Goal: Task Accomplishment & Management: Use online tool/utility

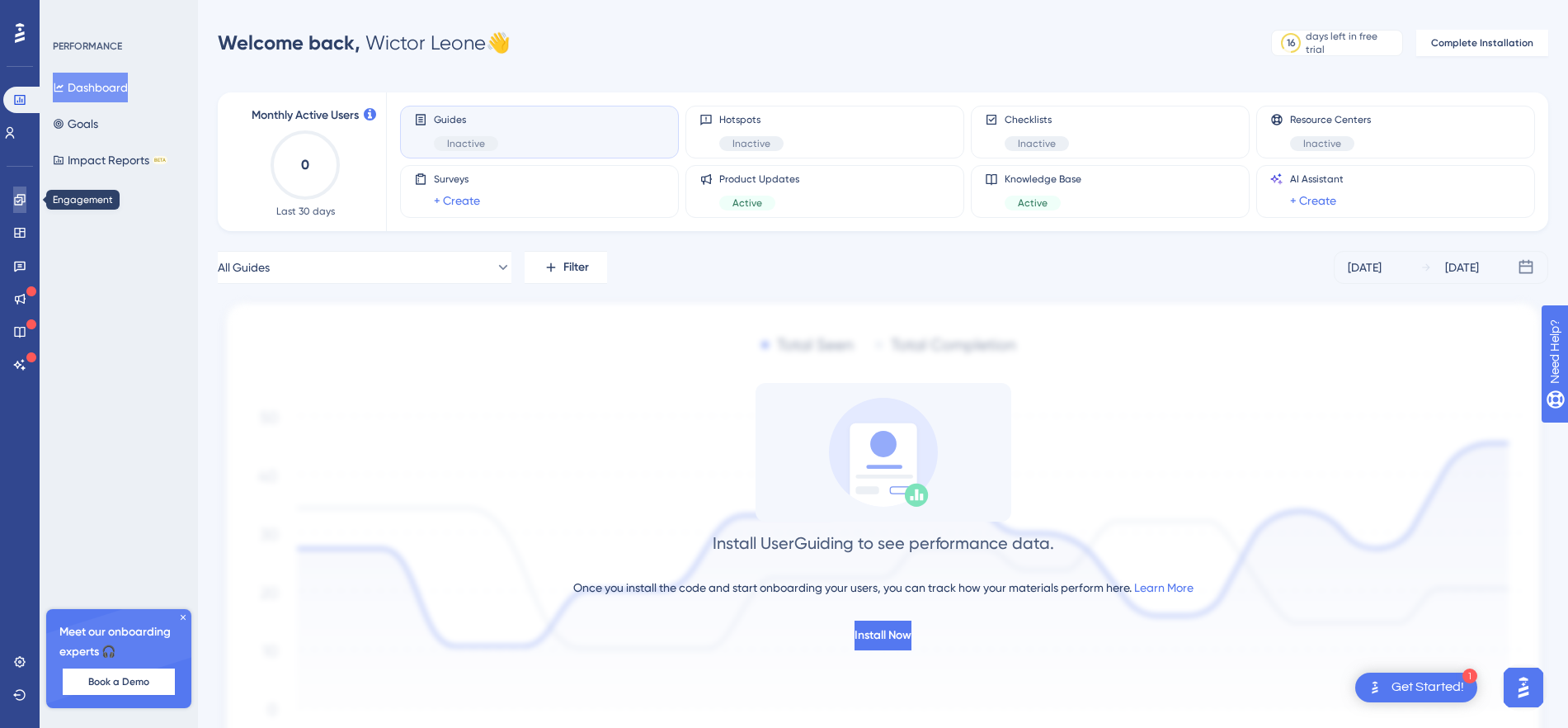
click at [27, 189] on link at bounding box center [20, 200] width 13 height 27
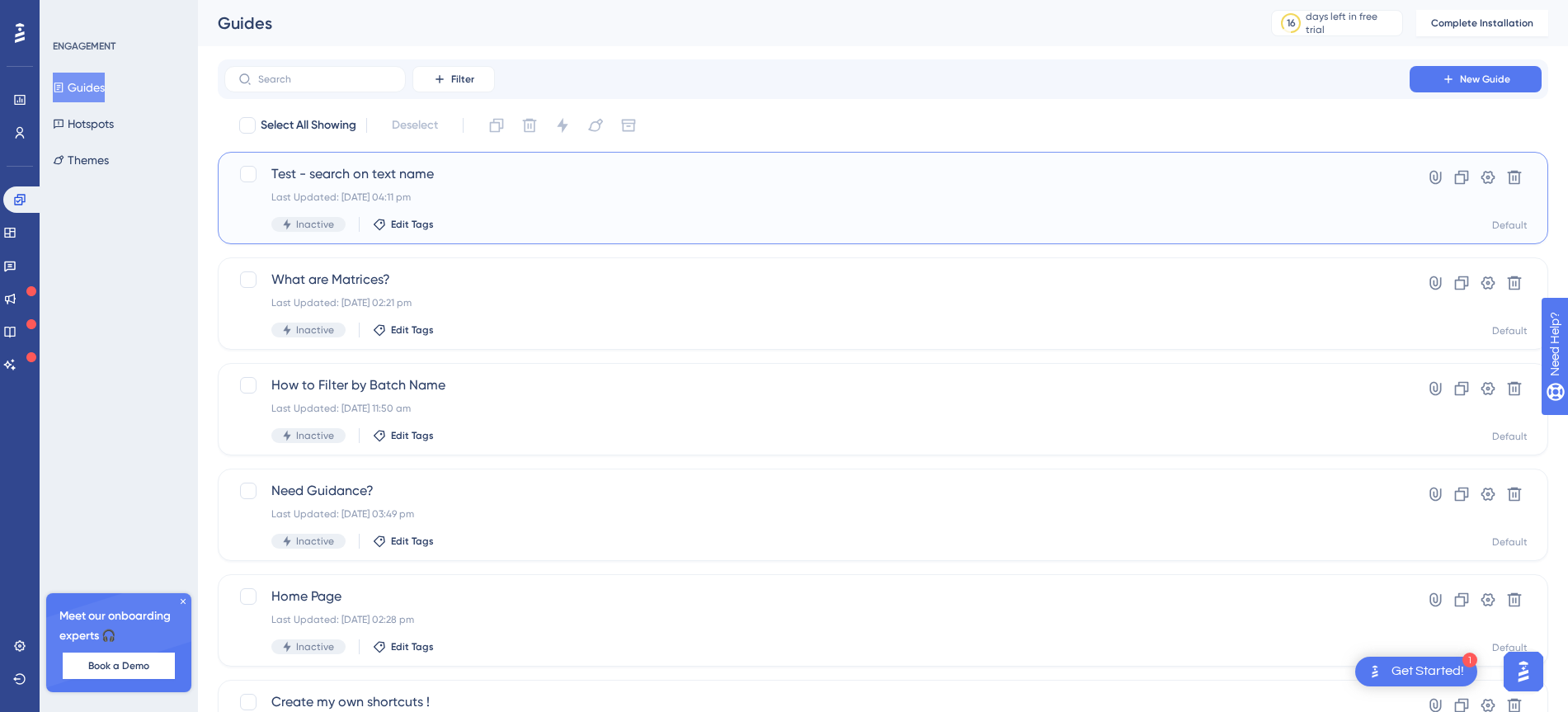
click at [457, 180] on span "Test - search on text name" at bounding box center [817, 173] width 1091 height 20
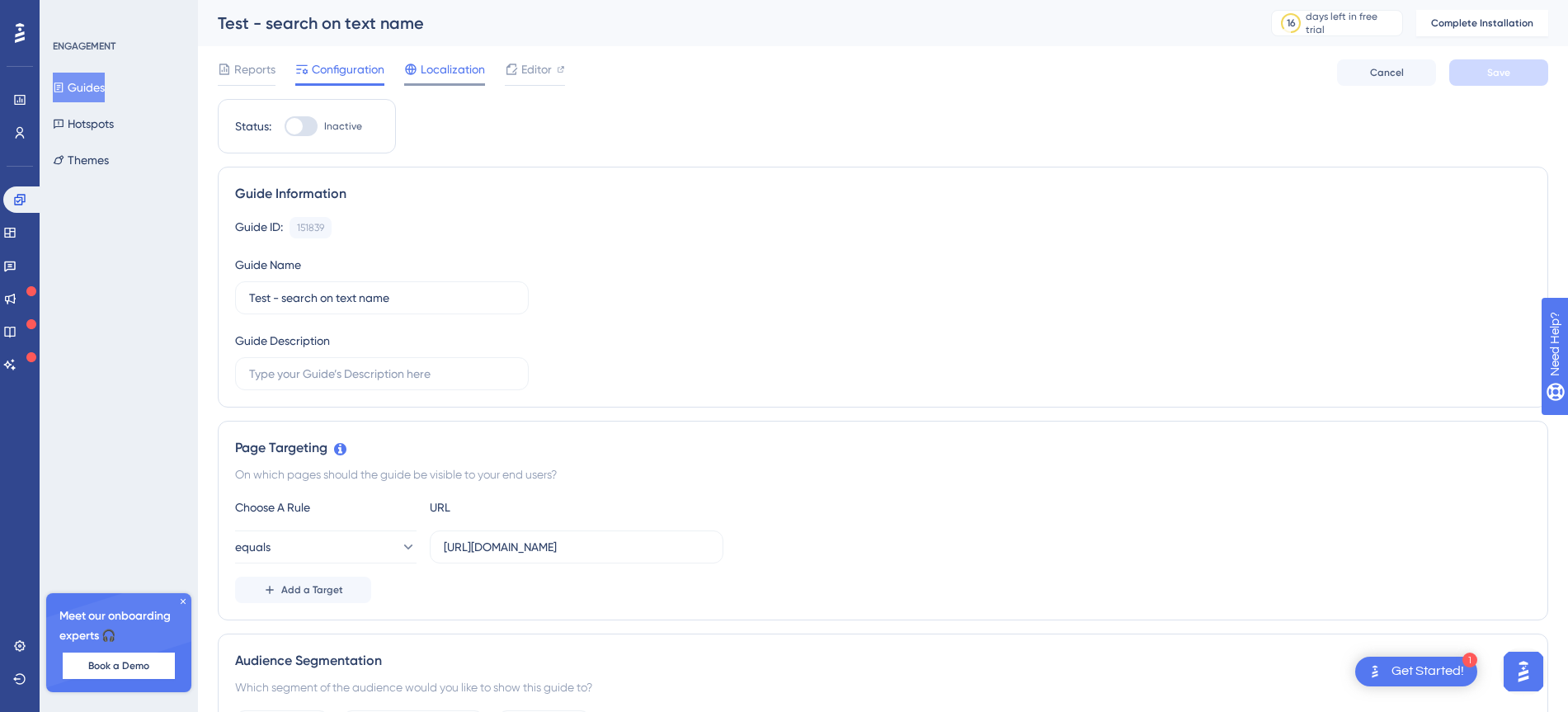
click at [462, 62] on span "Localization" at bounding box center [452, 69] width 64 height 20
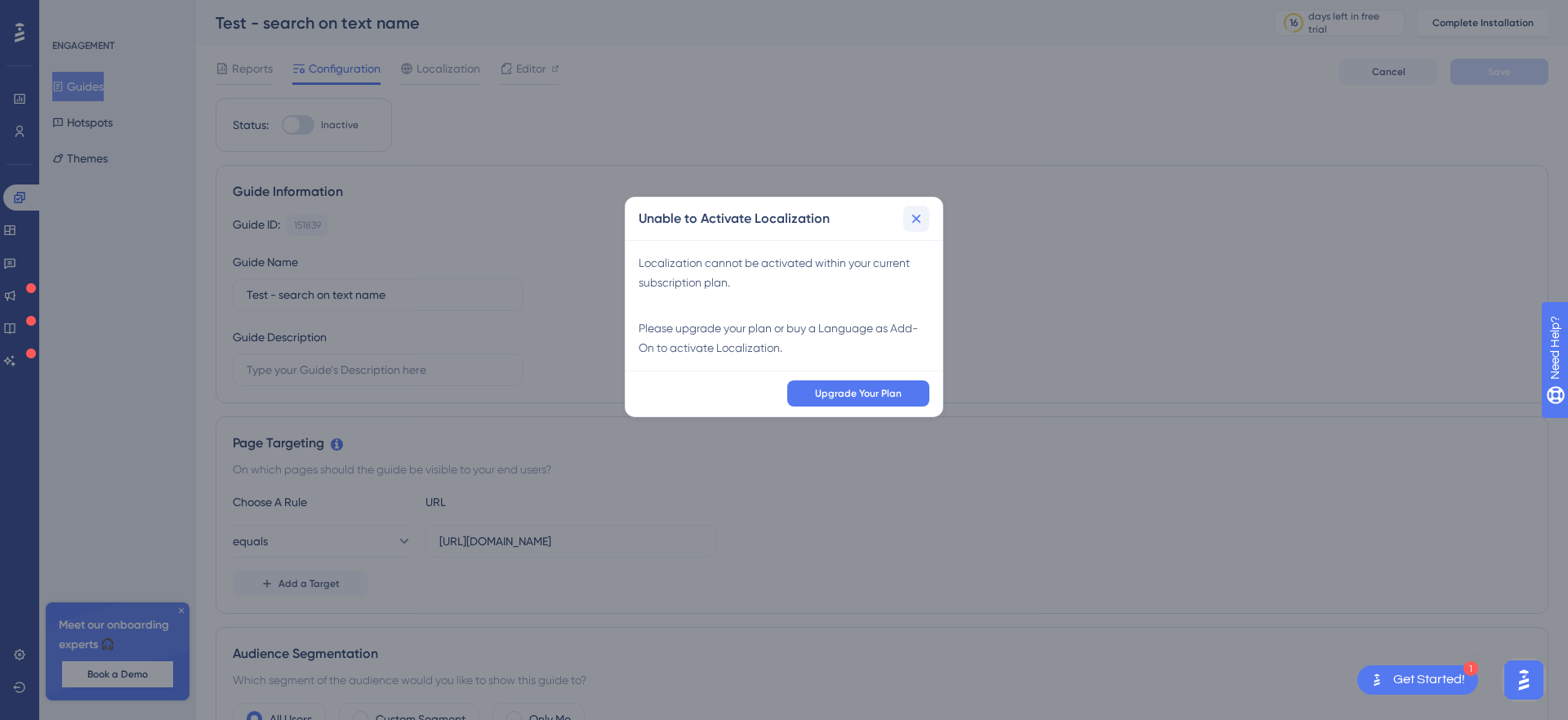
click at [913, 217] on icon at bounding box center [916, 218] width 16 height 16
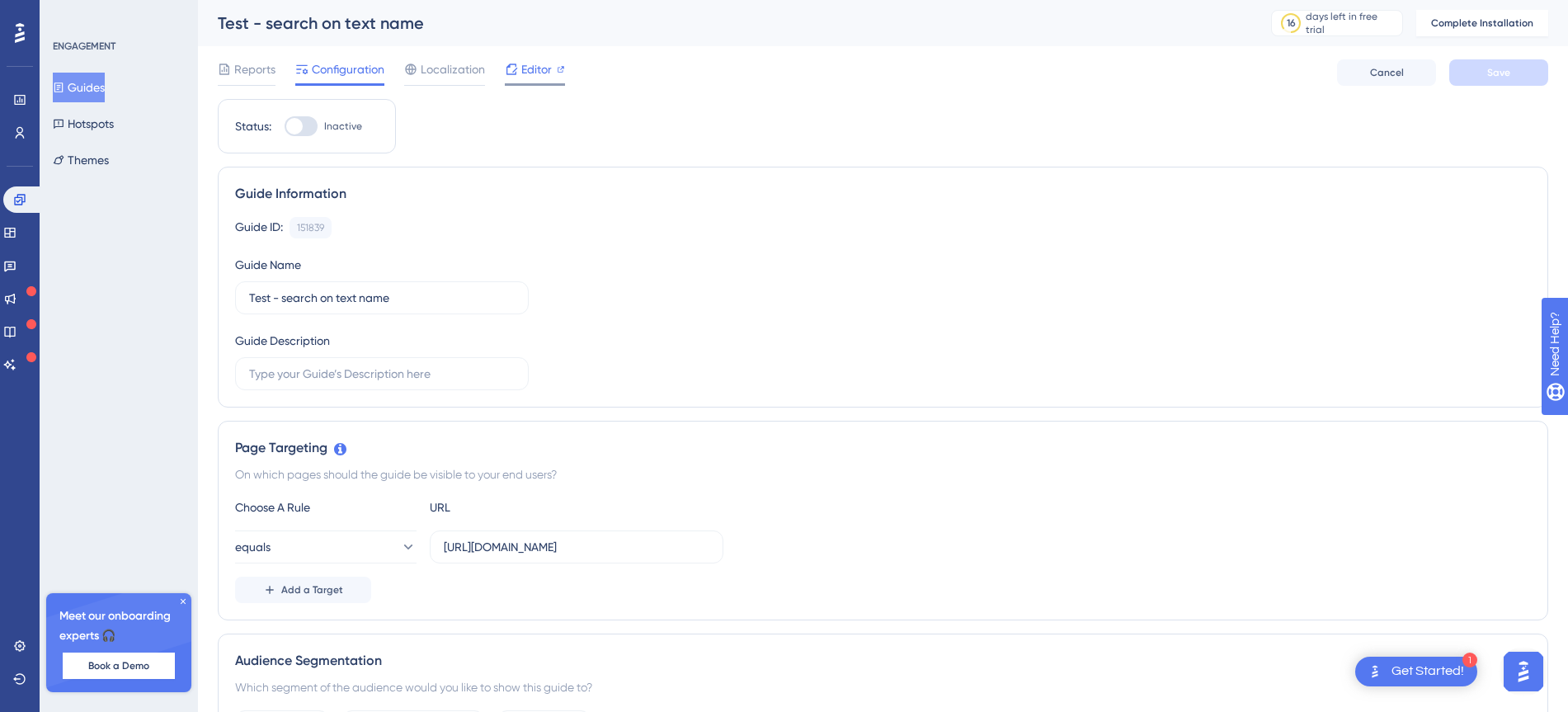
click at [534, 78] on span "Editor" at bounding box center [537, 69] width 31 height 20
click at [371, 377] on input "text" at bounding box center [381, 373] width 265 height 18
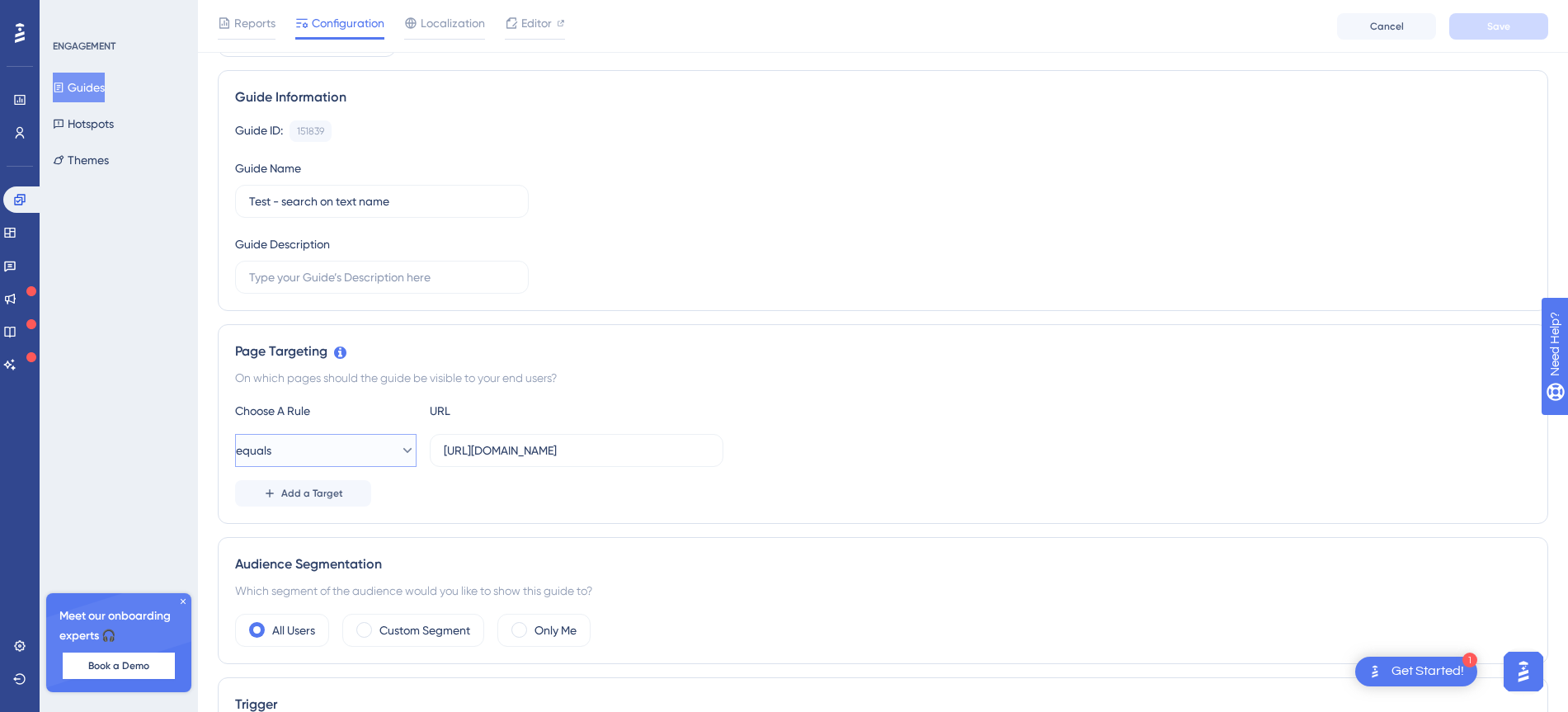
click at [397, 439] on button "equals" at bounding box center [326, 450] width 182 height 33
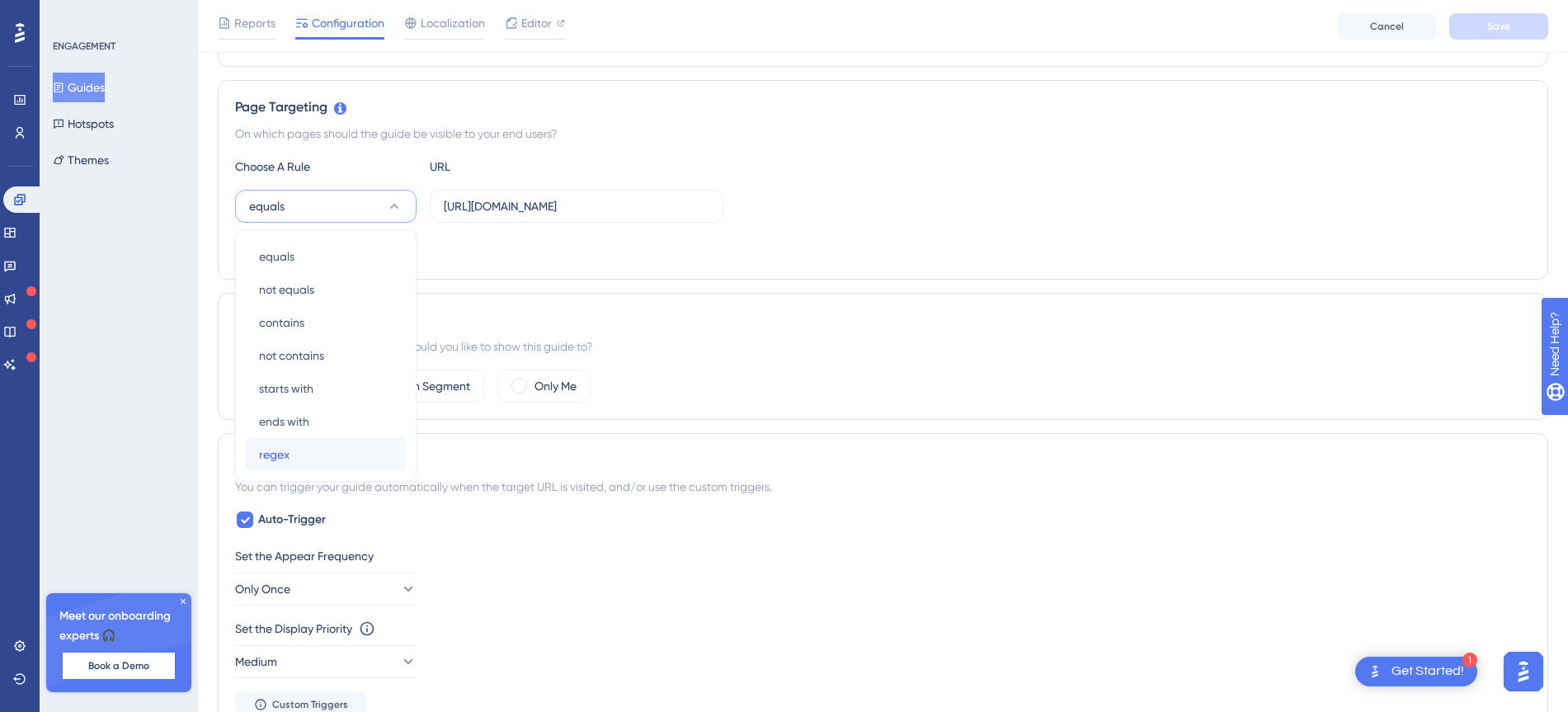
click at [333, 451] on div "regex regex" at bounding box center [326, 454] width 134 height 33
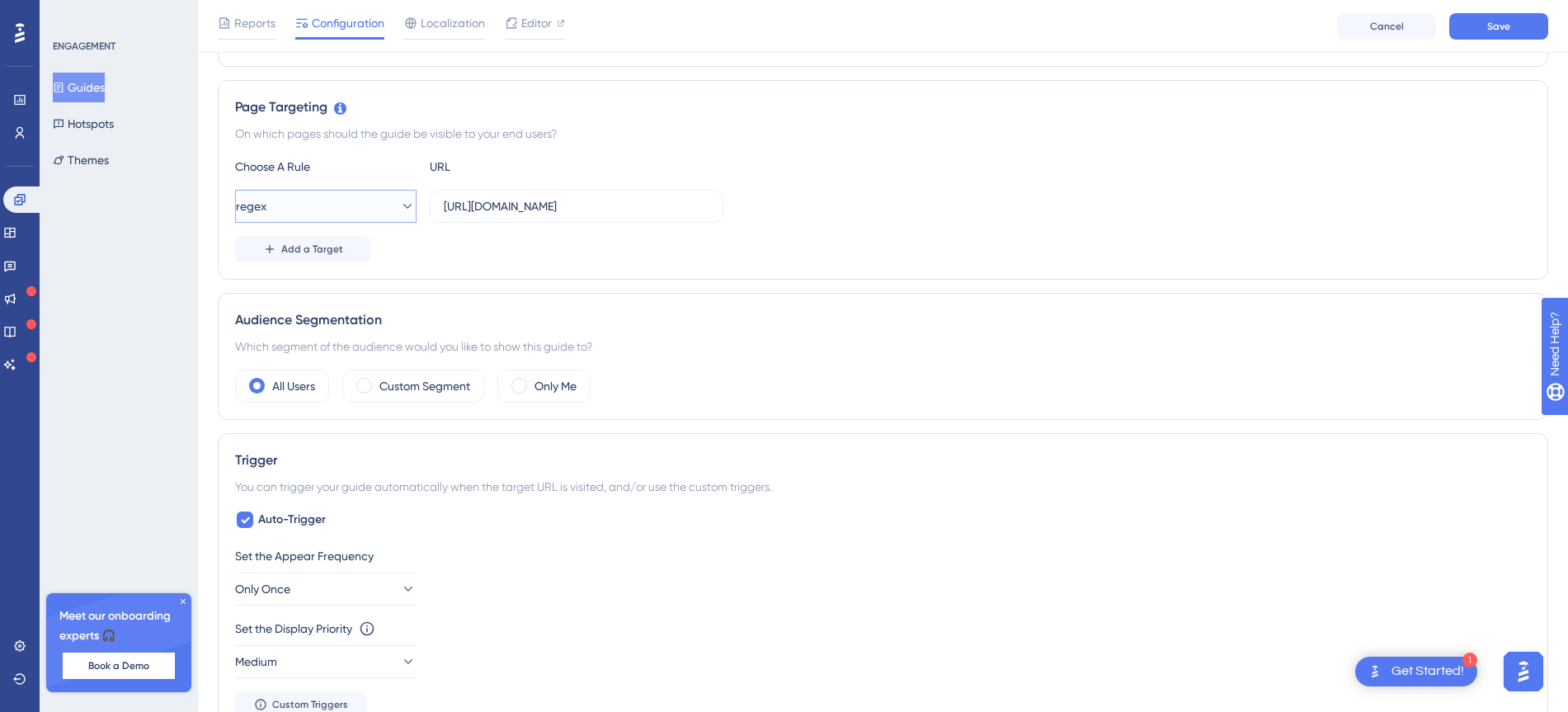
click at [405, 200] on button "regex" at bounding box center [326, 206] width 182 height 33
click at [557, 260] on div "Add a Target" at bounding box center [884, 249] width 1296 height 27
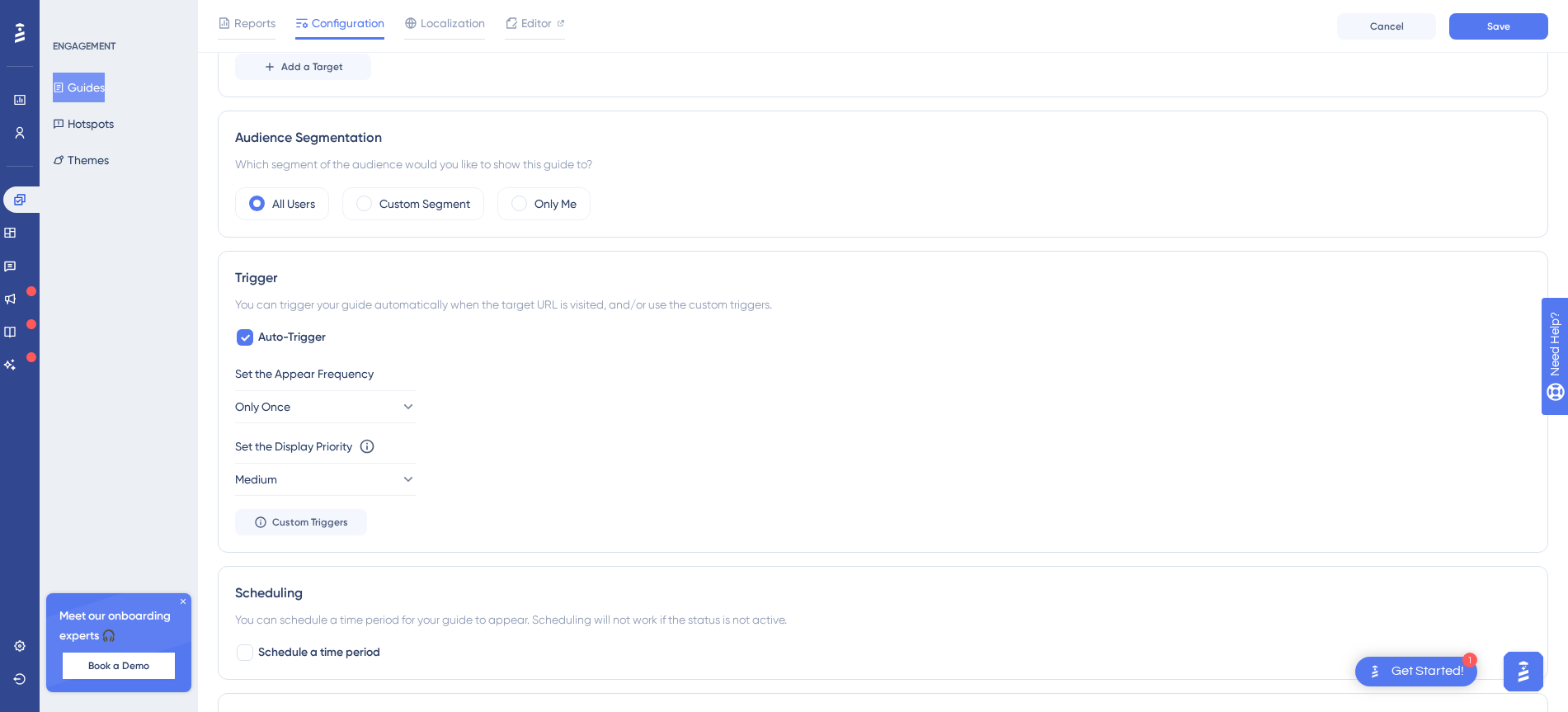
scroll to position [117, 0]
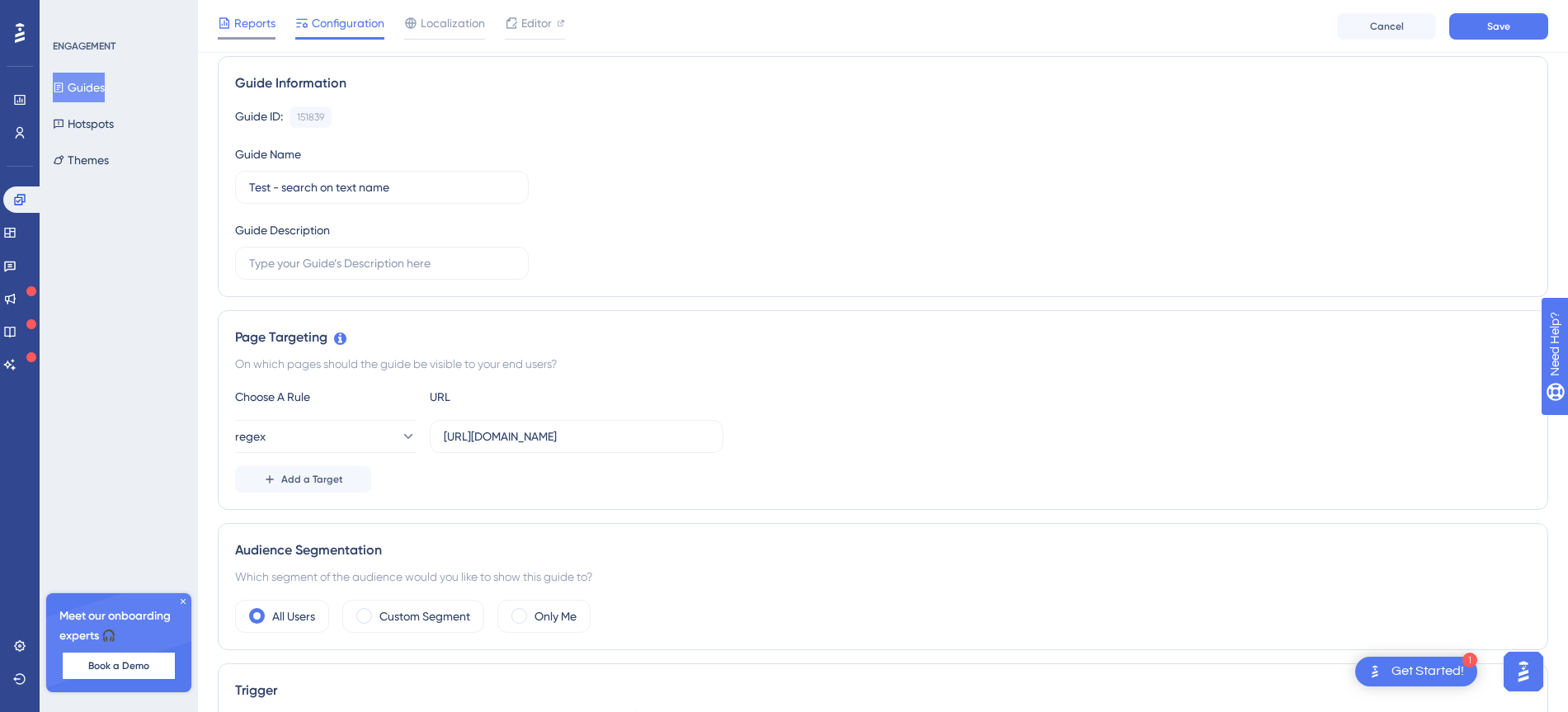
click at [253, 28] on span "Reports" at bounding box center [255, 23] width 41 height 20
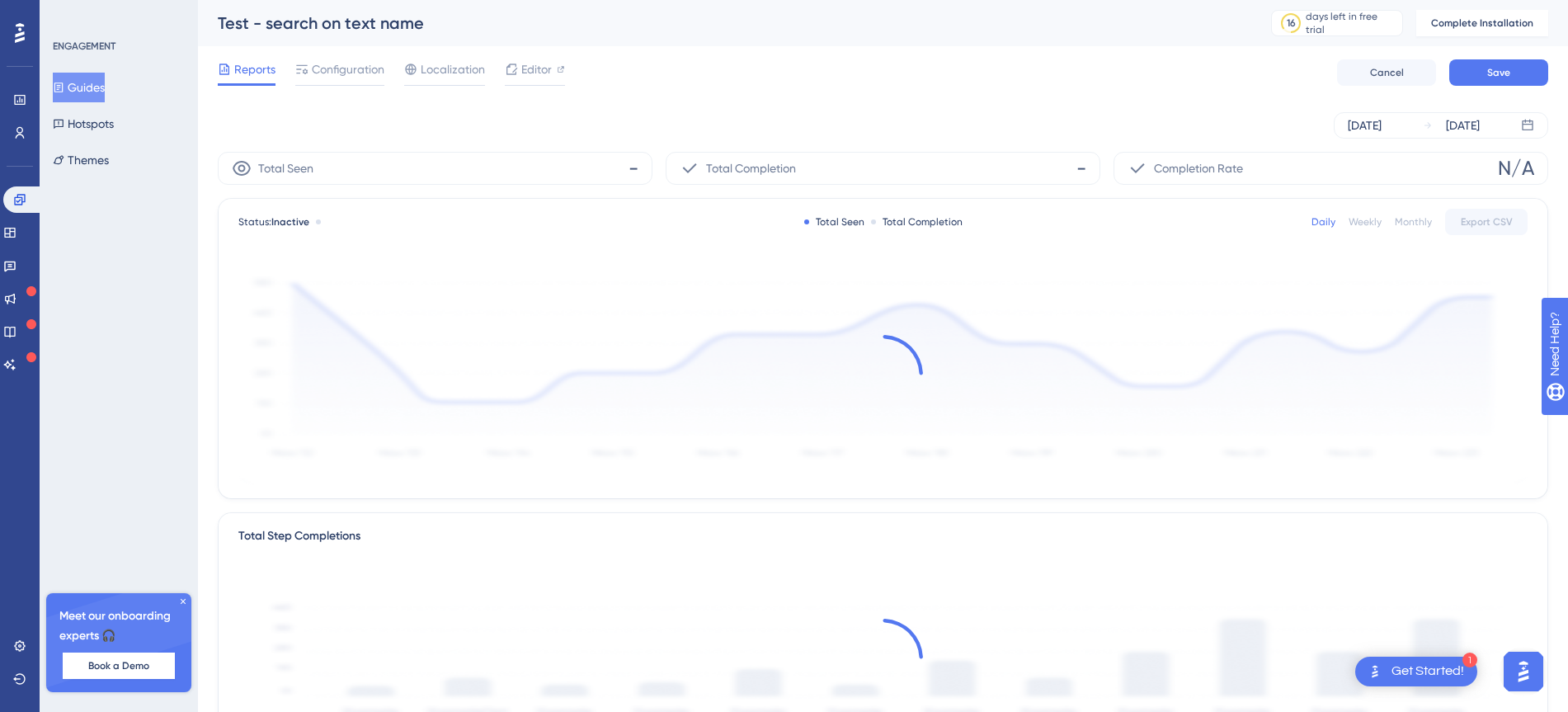
click at [364, 56] on div "Reports Configuration Localization Editor Cancel Save" at bounding box center [883, 72] width 1331 height 53
click at [361, 69] on span "Configuration" at bounding box center [348, 69] width 73 height 20
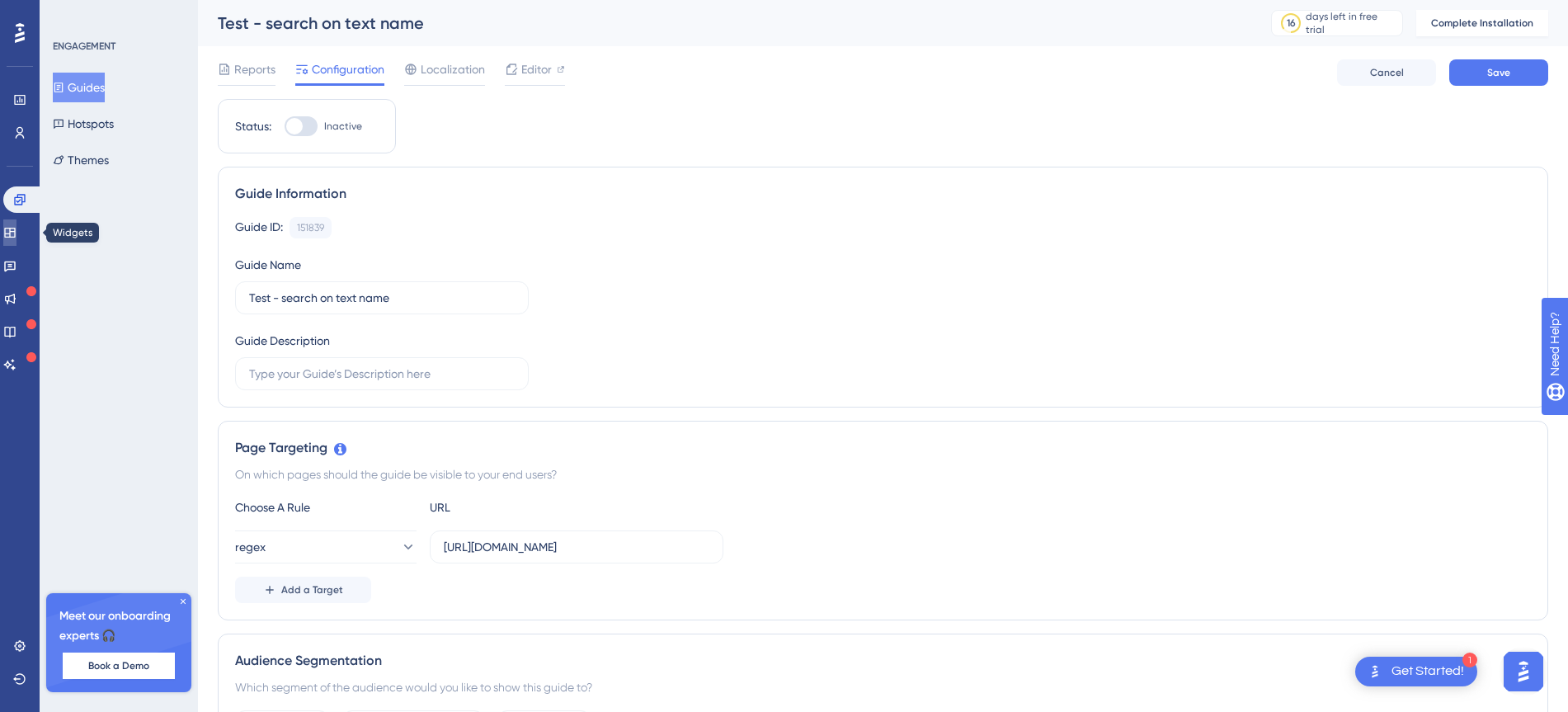
click at [16, 226] on icon at bounding box center [10, 233] width 13 height 13
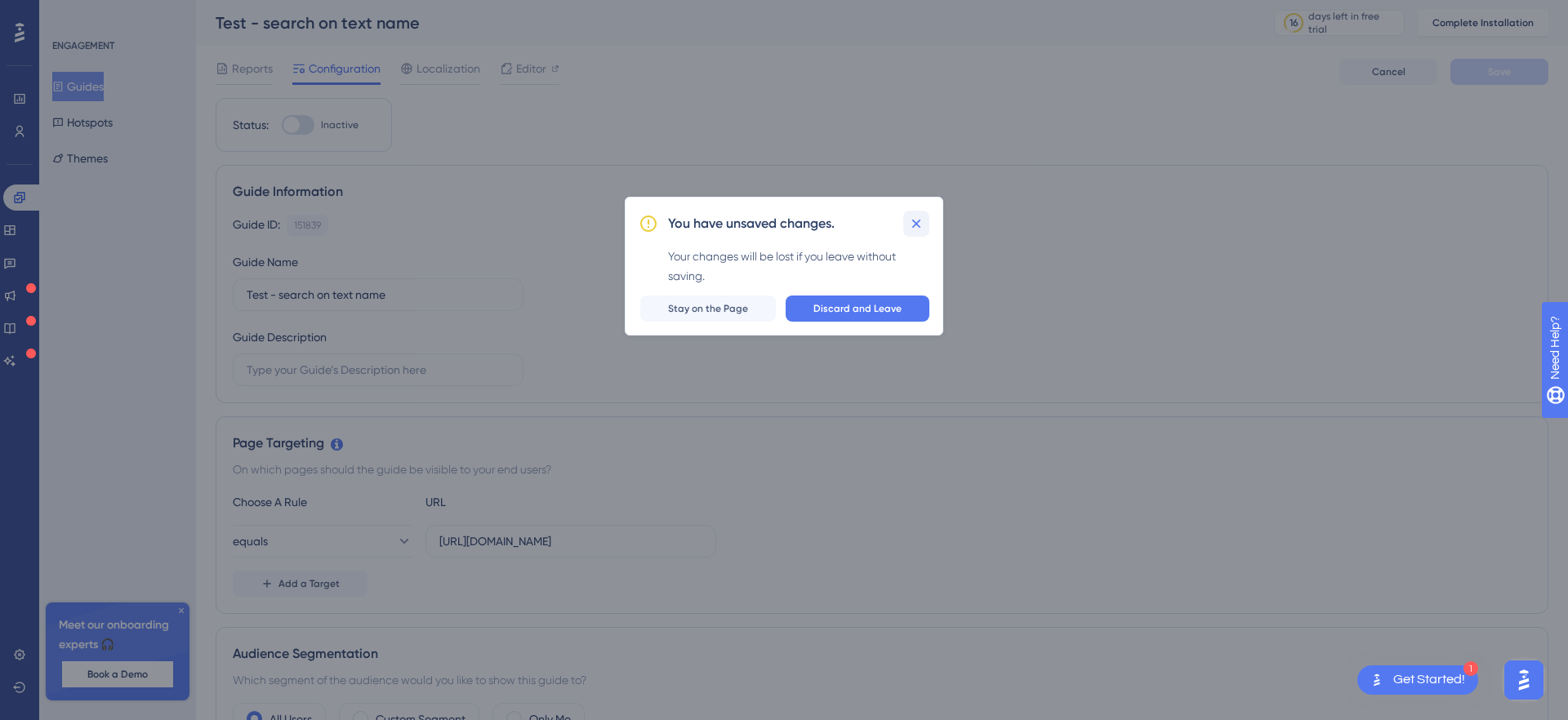
click at [917, 214] on button at bounding box center [917, 224] width 27 height 27
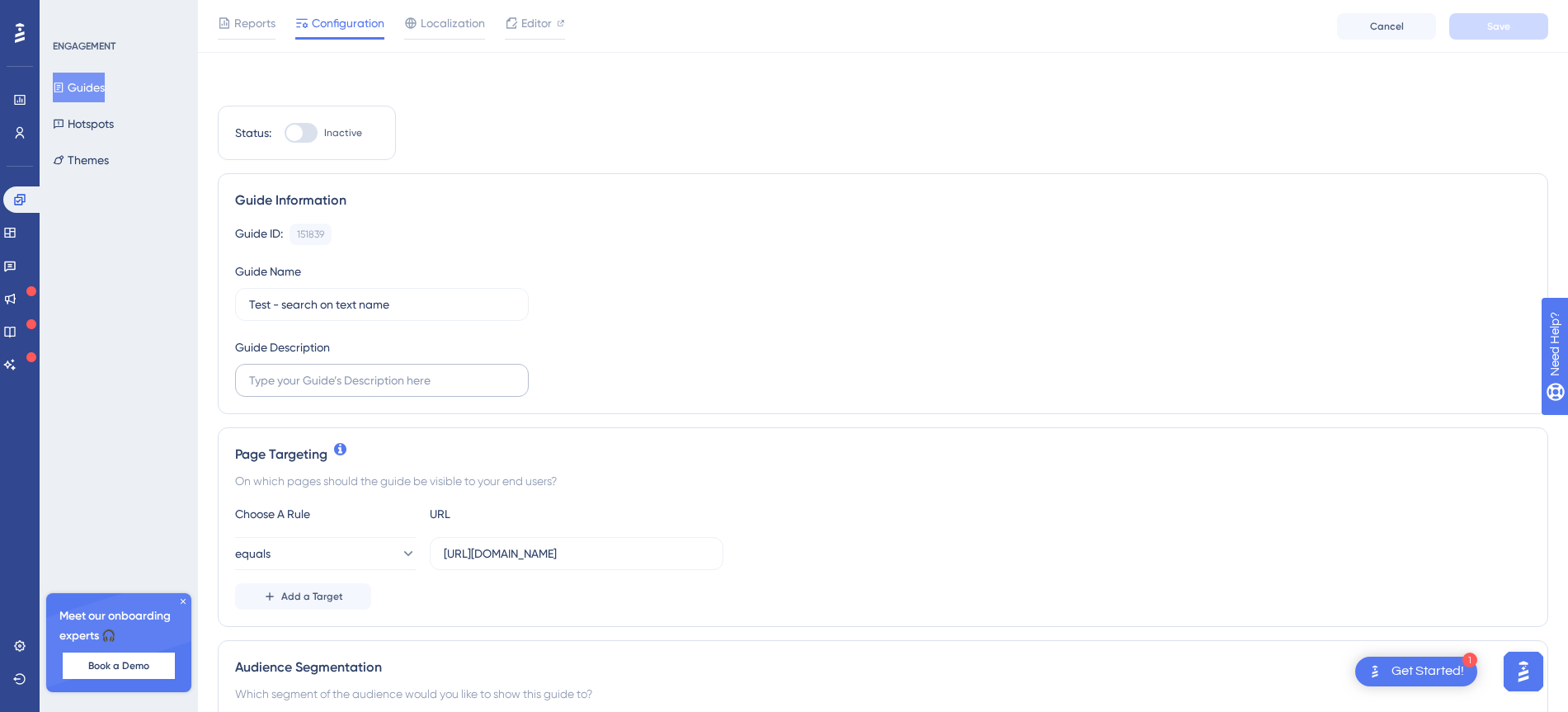
scroll to position [103, 0]
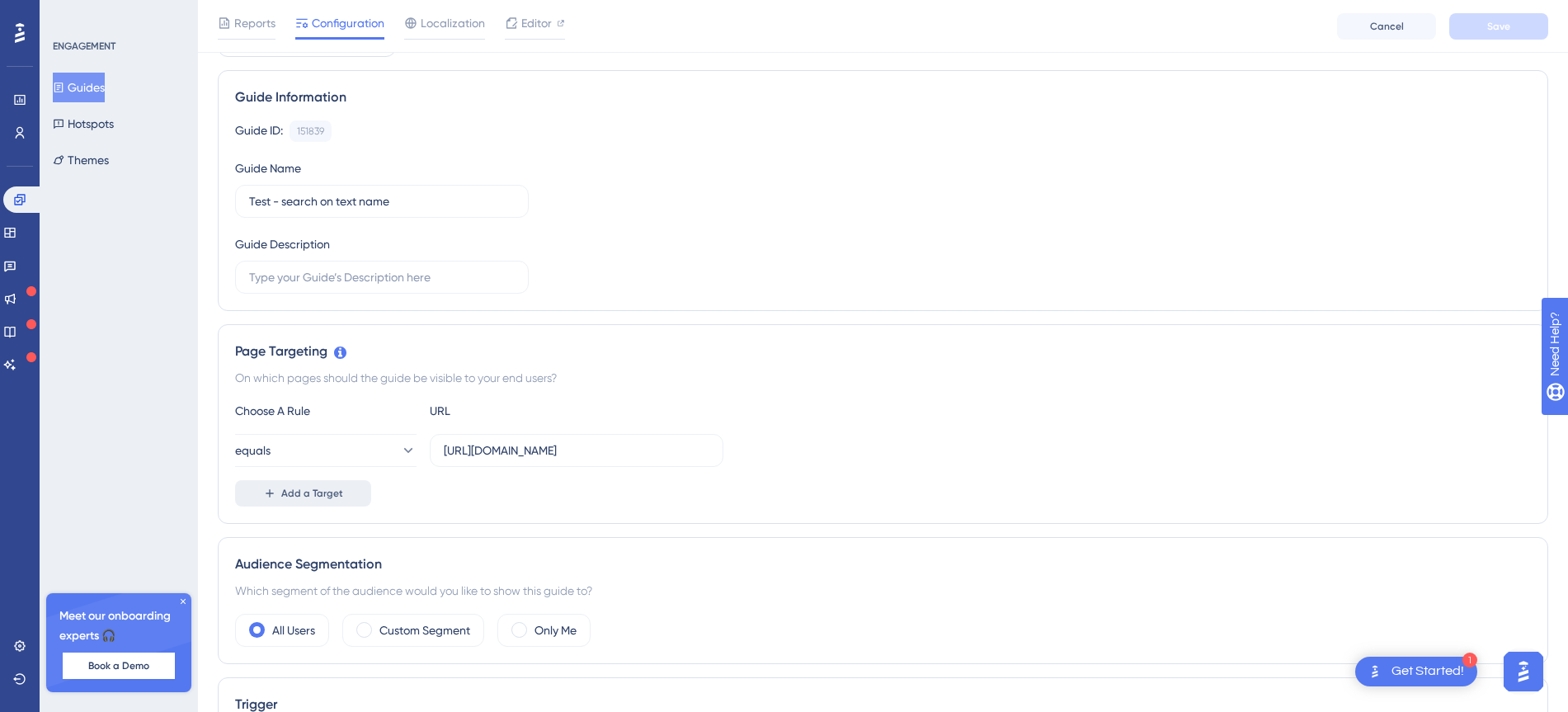
click at [351, 498] on button "Add a Target" at bounding box center [303, 493] width 136 height 27
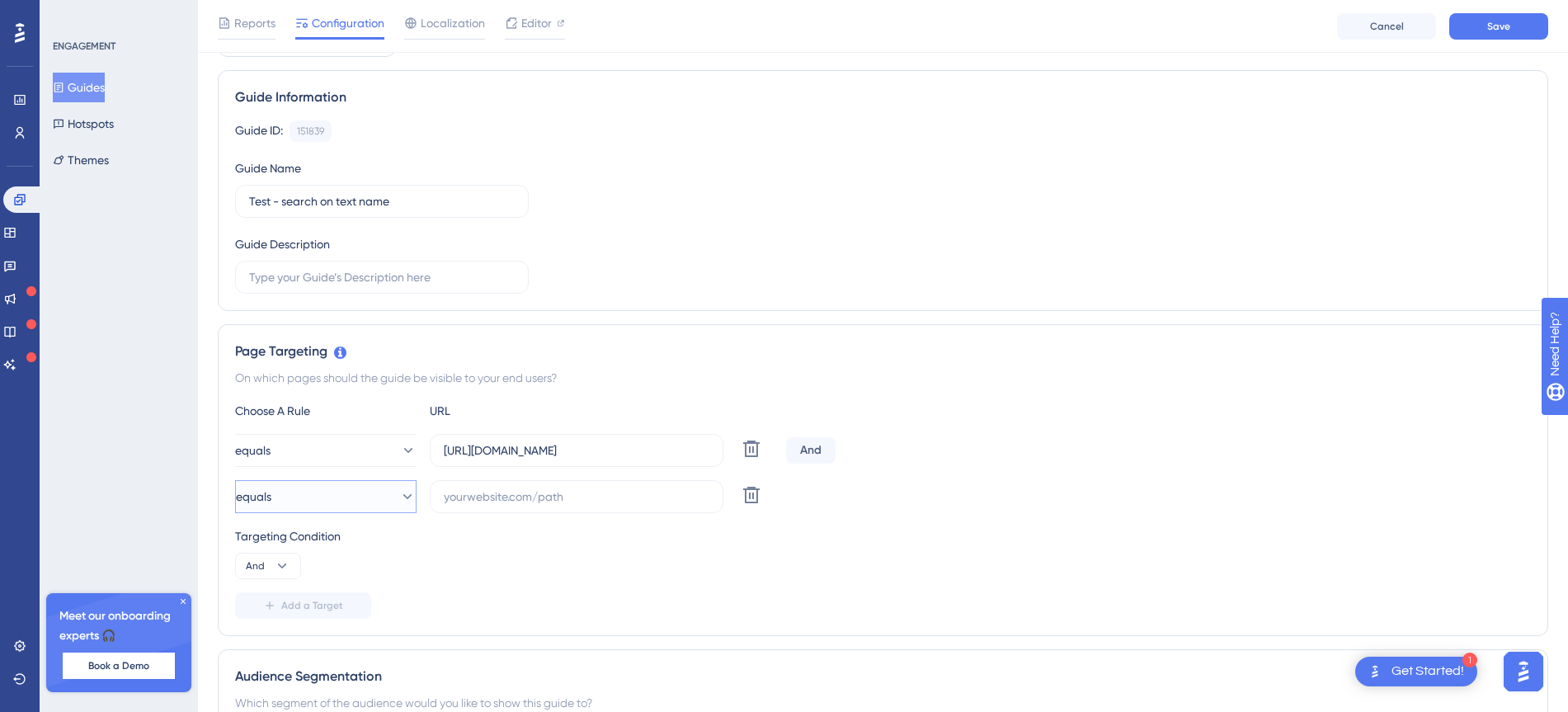
click at [360, 497] on button "equals" at bounding box center [326, 496] width 182 height 33
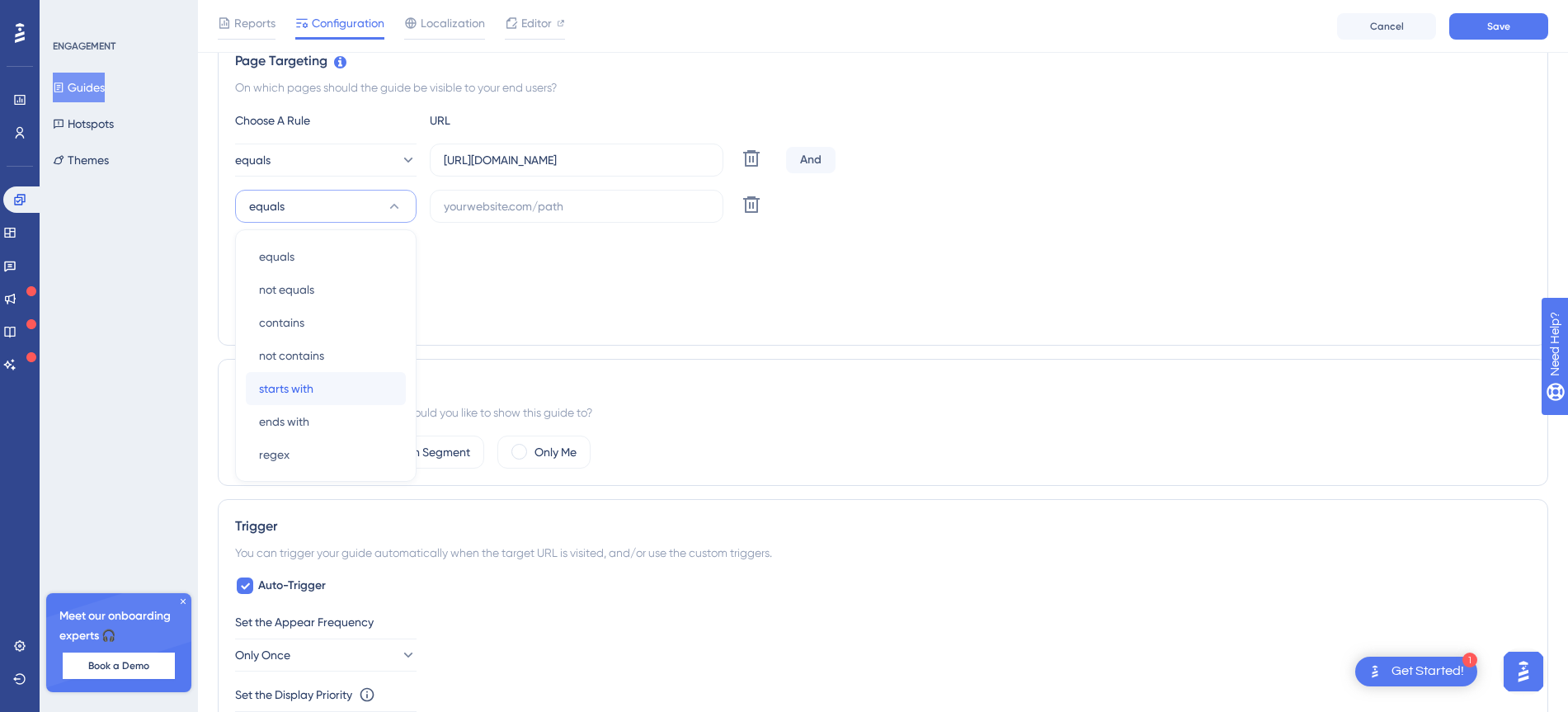
click at [358, 391] on div "starts with starts with" at bounding box center [326, 389] width 134 height 33
click at [501, 206] on input "text" at bounding box center [576, 206] width 265 height 18
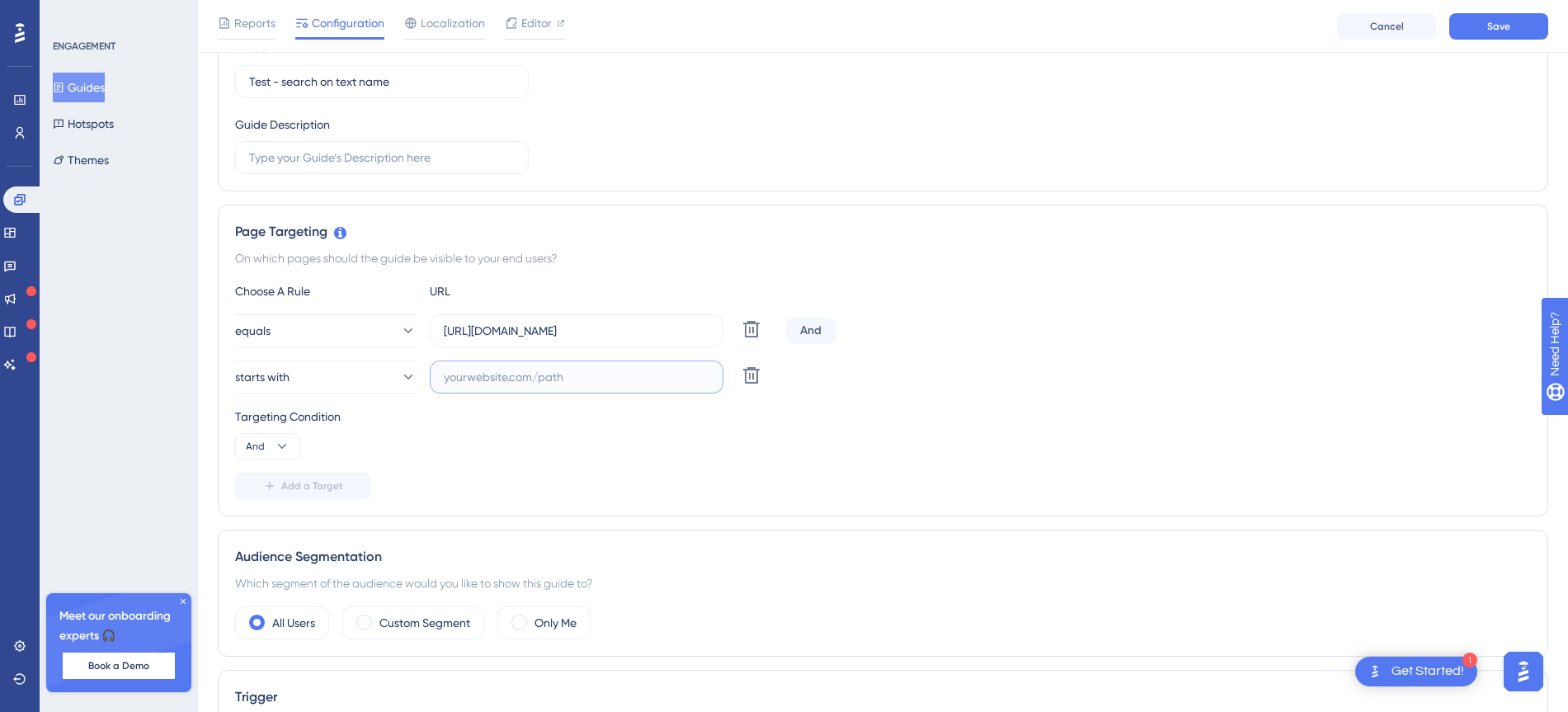
scroll to position [188, 0]
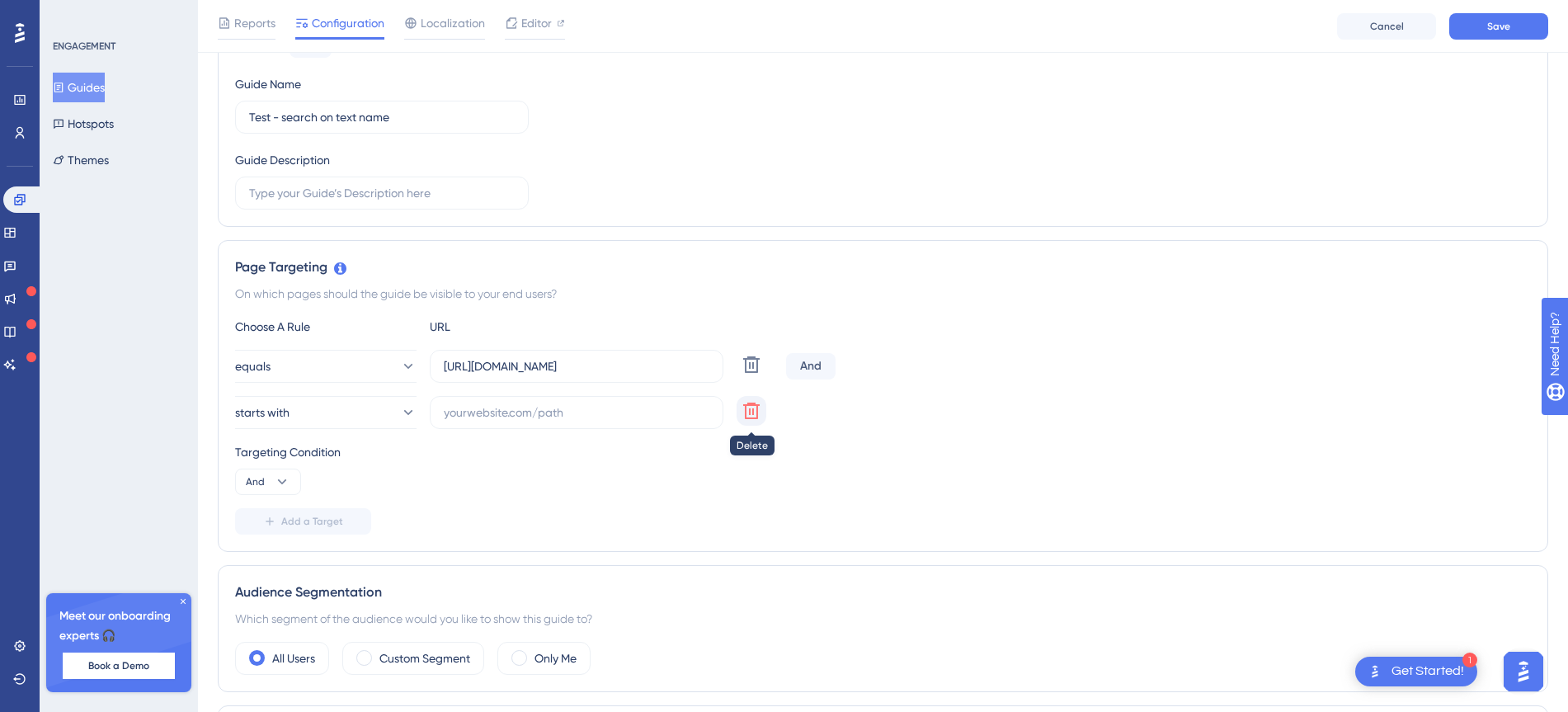
click at [753, 412] on icon at bounding box center [750, 410] width 16 height 16
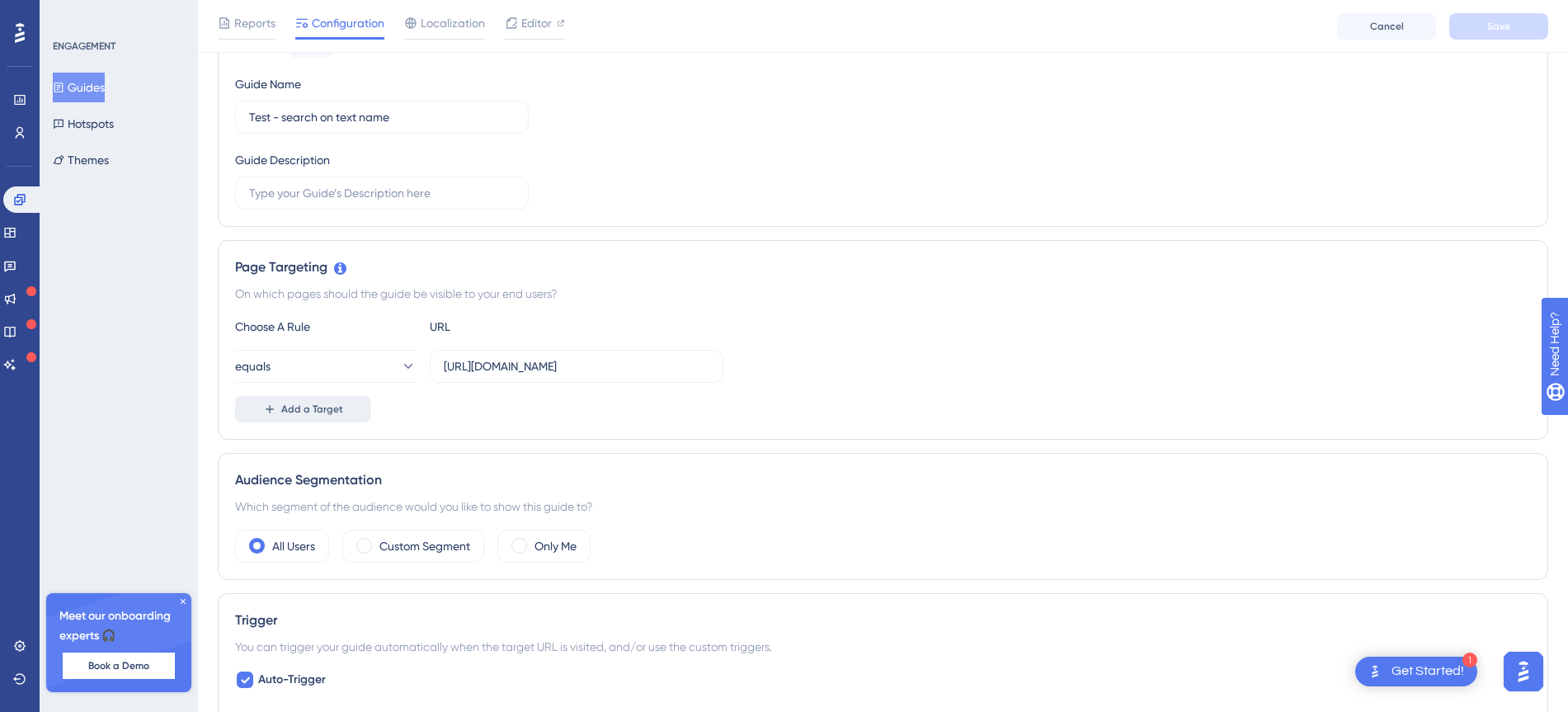
click at [348, 405] on button "Add a Target" at bounding box center [303, 410] width 136 height 27
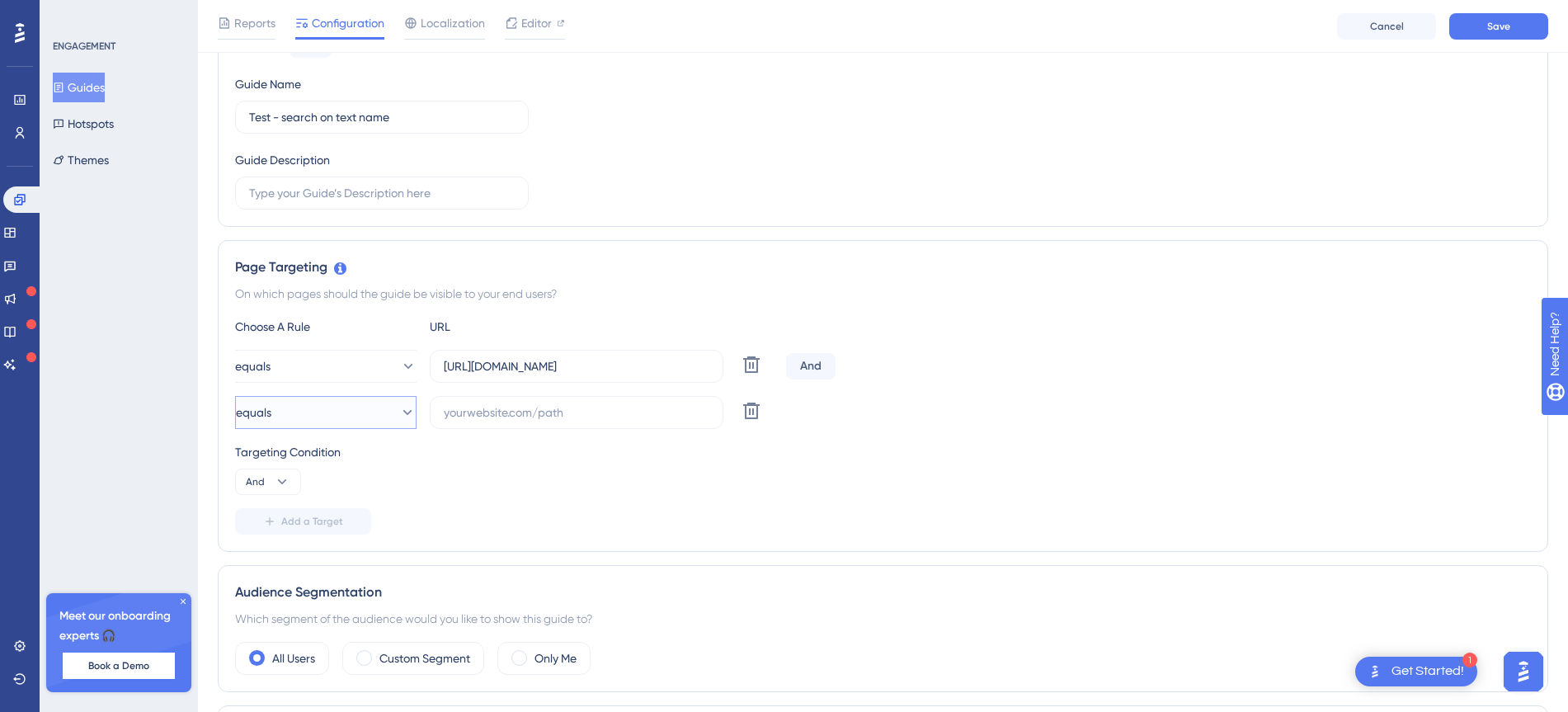
click at [378, 412] on button "equals" at bounding box center [326, 412] width 182 height 33
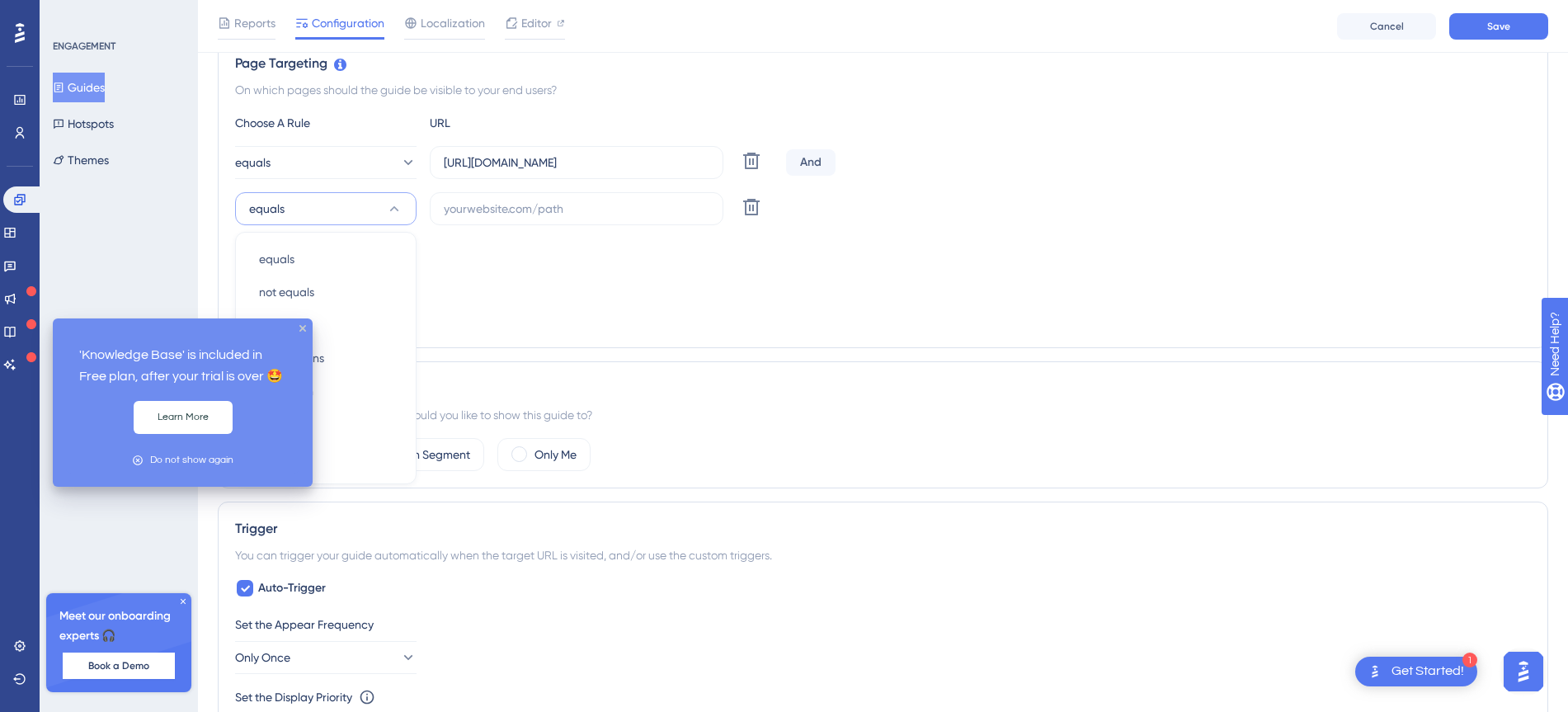
drag, startPoint x: 691, startPoint y: 294, endPoint x: 659, endPoint y: 306, distance: 34.2
click at [691, 294] on div "Choose A Rule URL equals [URL][DOMAIN_NAME] Delete And equals equals equals not…" at bounding box center [884, 221] width 1296 height 217
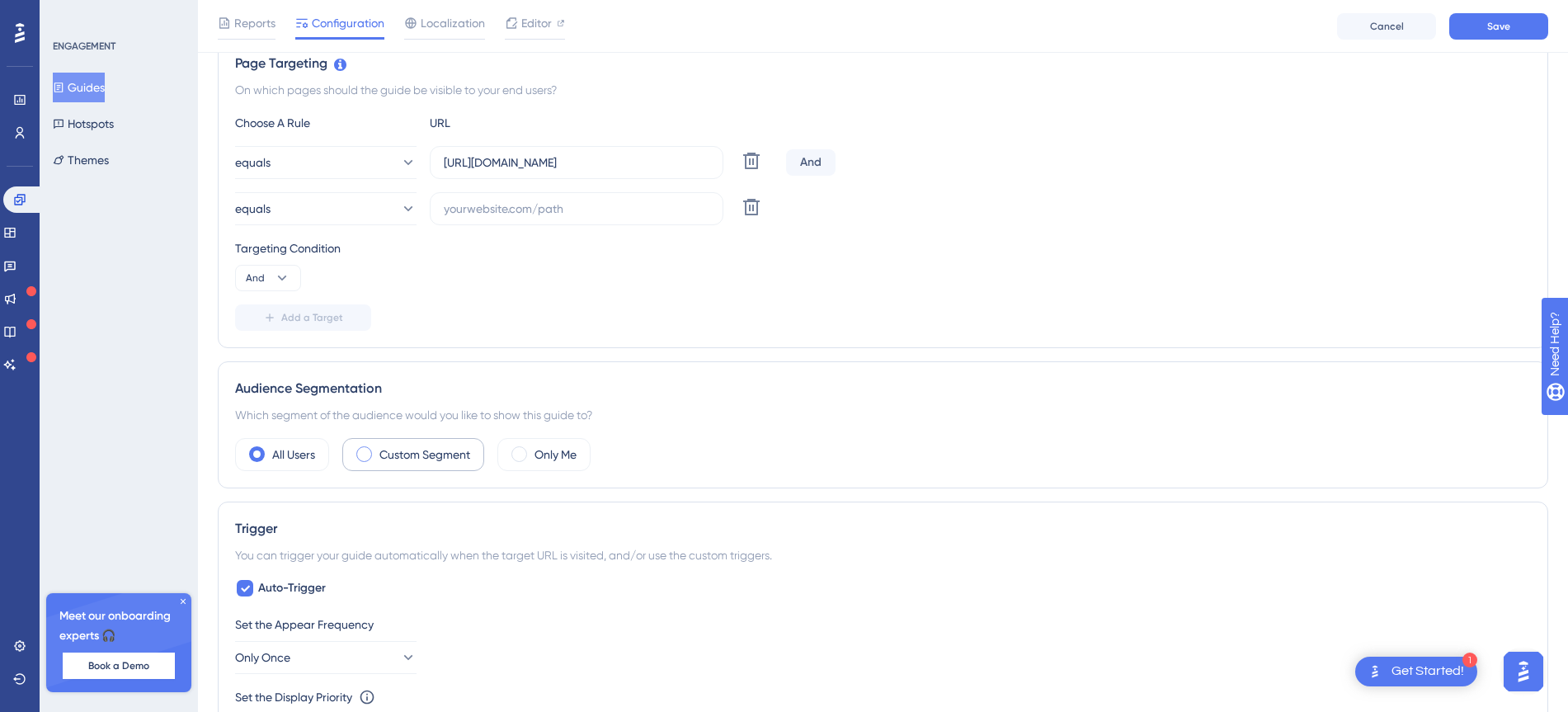
click at [400, 456] on label "Custom Segment" at bounding box center [424, 454] width 91 height 20
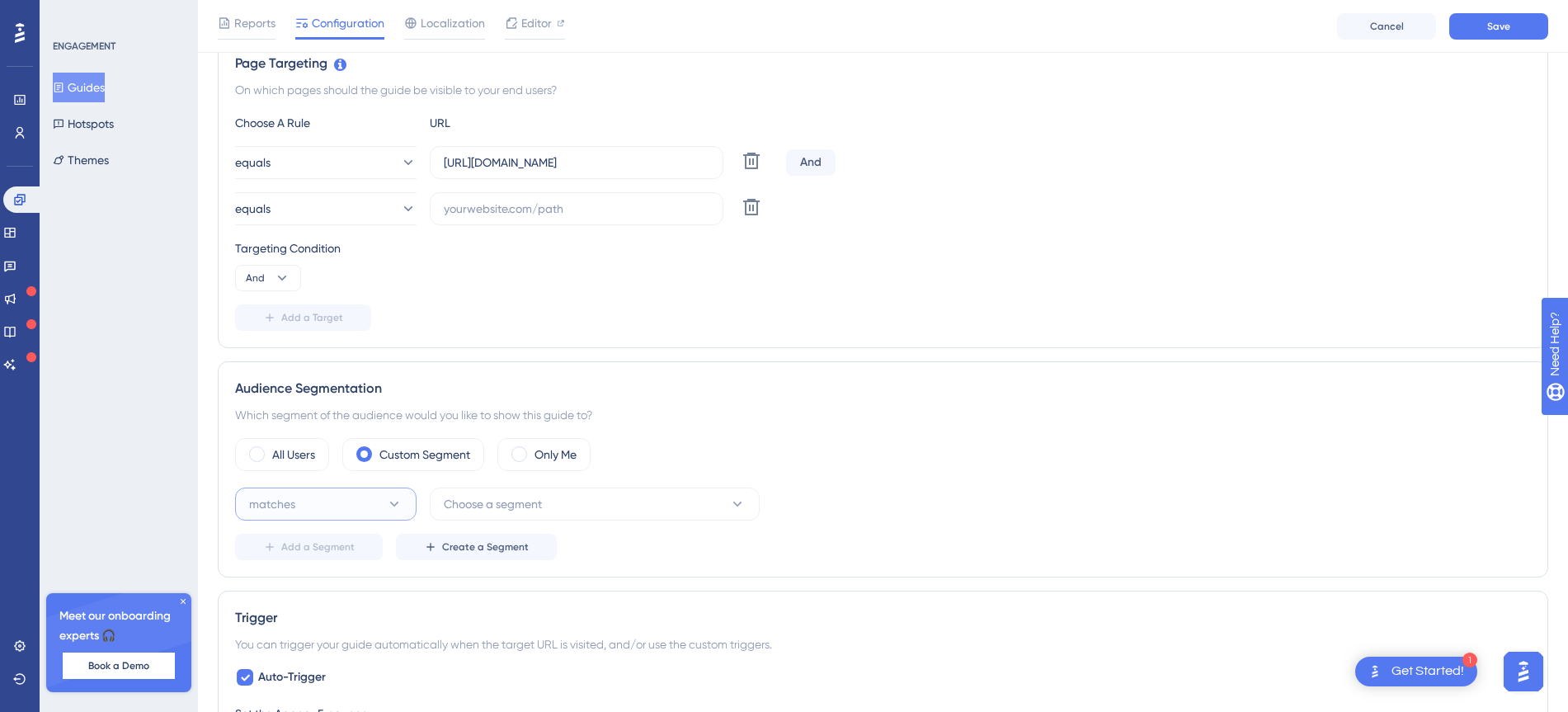
click at [402, 511] on button "matches" at bounding box center [326, 503] width 182 height 33
click at [363, 561] on div "matches matches" at bounding box center [326, 554] width 134 height 33
click at [535, 526] on div "matches Choose a segment Delete Add a Segment Create a Segment" at bounding box center [884, 523] width 1296 height 73
click at [559, 505] on button "Choose a segment" at bounding box center [594, 503] width 330 height 33
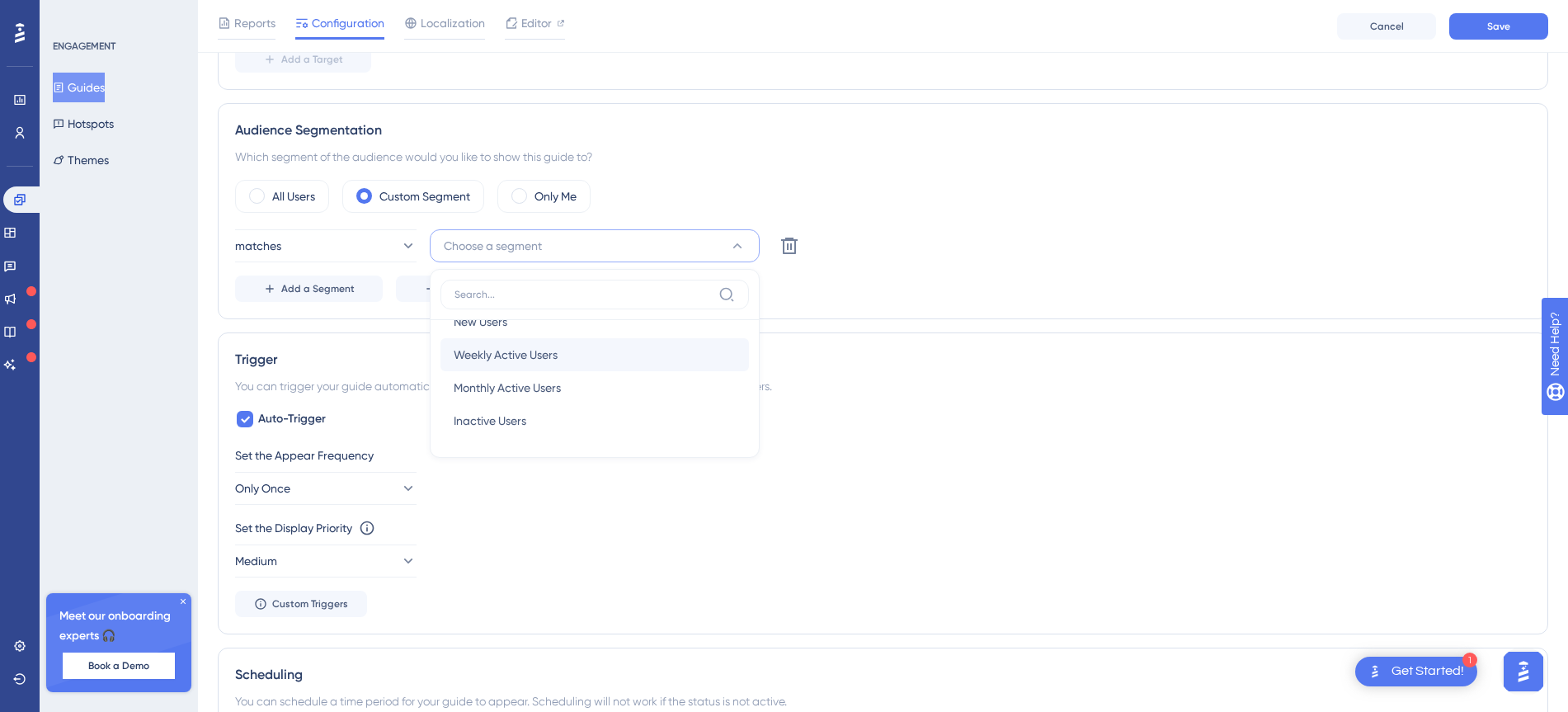
scroll to position [752, 0]
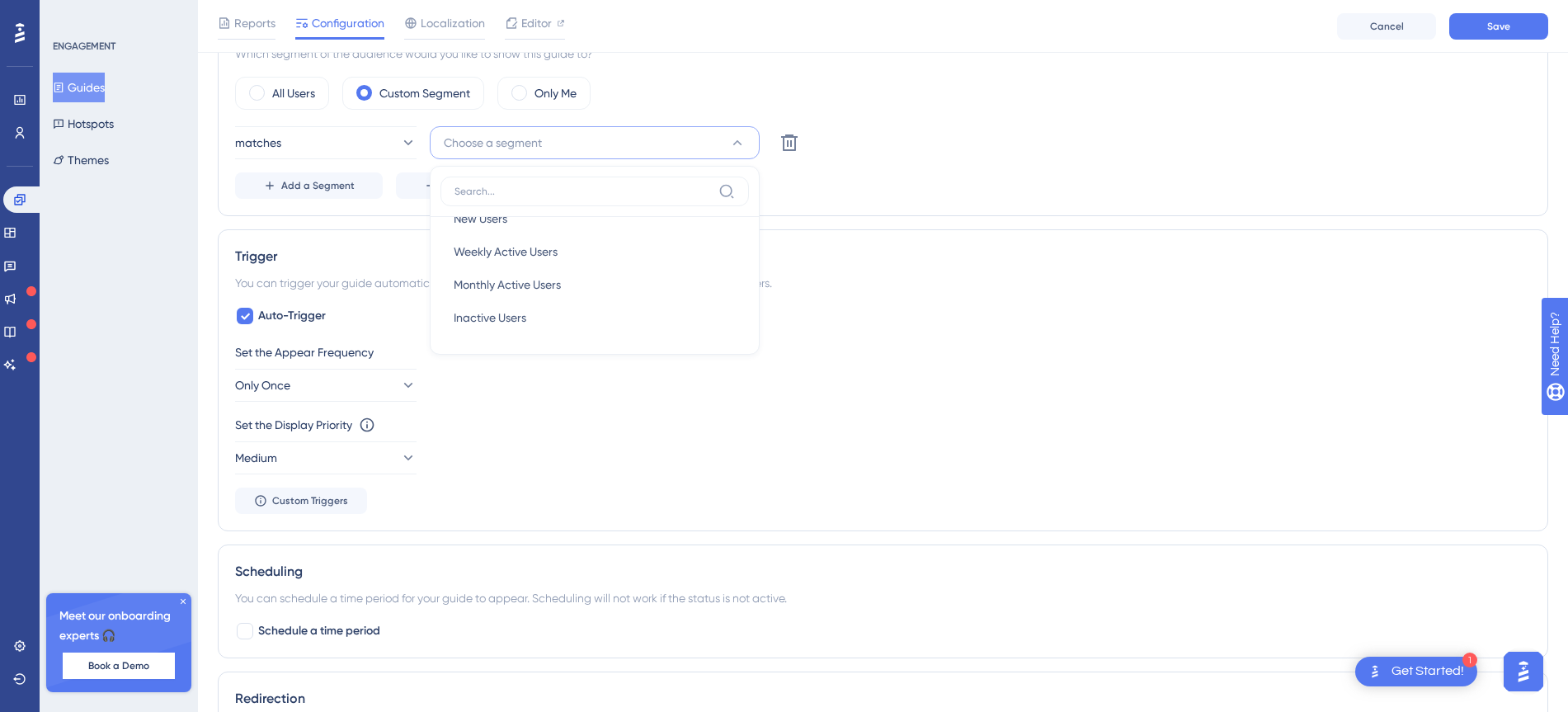
click at [998, 372] on div "Set the Appear Frequency Only Once" at bounding box center [884, 372] width 1296 height 59
click at [451, 186] on span "Create a Segment" at bounding box center [485, 186] width 86 height 13
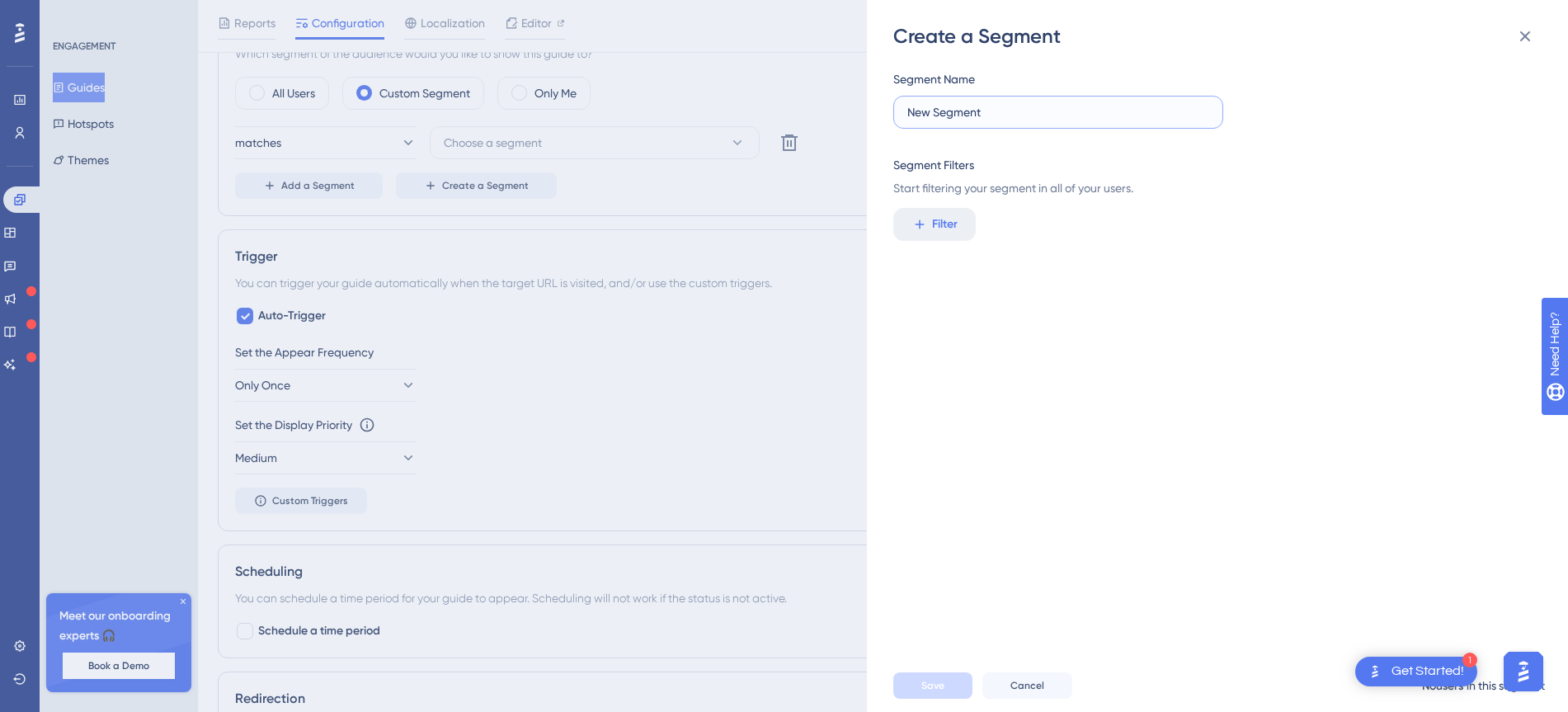
click at [974, 103] on input "New Segment" at bounding box center [1058, 112] width 302 height 18
click at [952, 221] on span "Filter" at bounding box center [945, 224] width 26 height 20
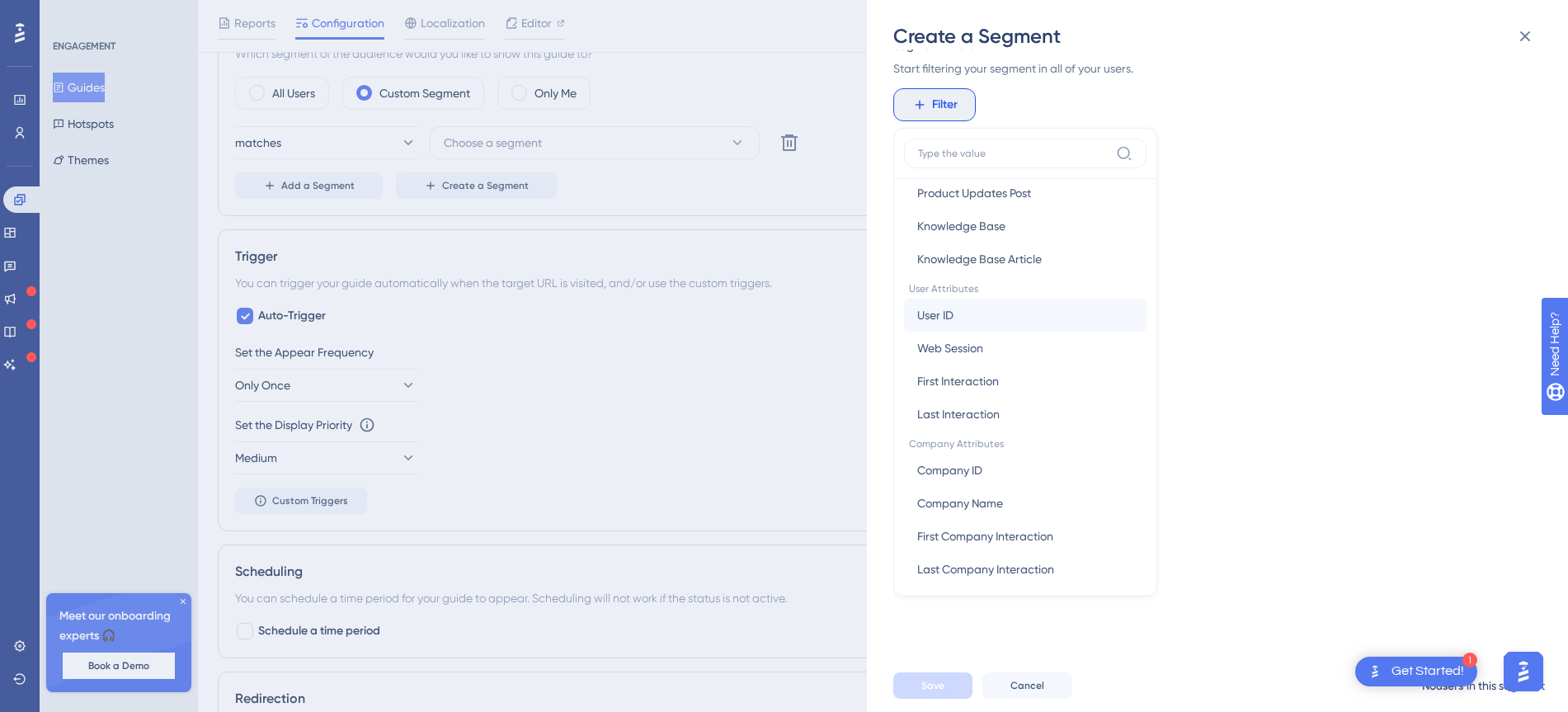
scroll to position [662, 0]
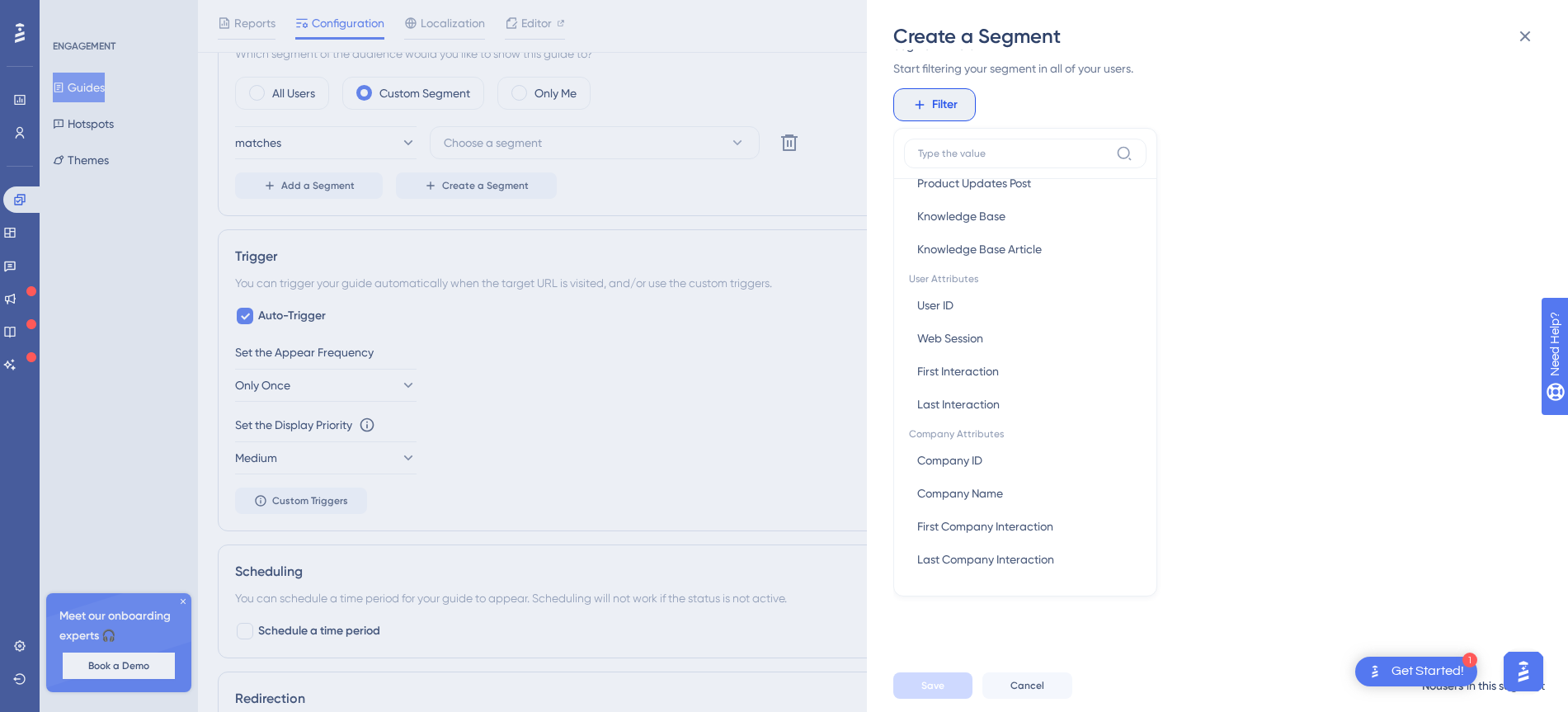
click at [1372, 354] on div "Segment Name New Segment Segment Filters Start filtering your segment in all of…" at bounding box center [1225, 354] width 664 height 610
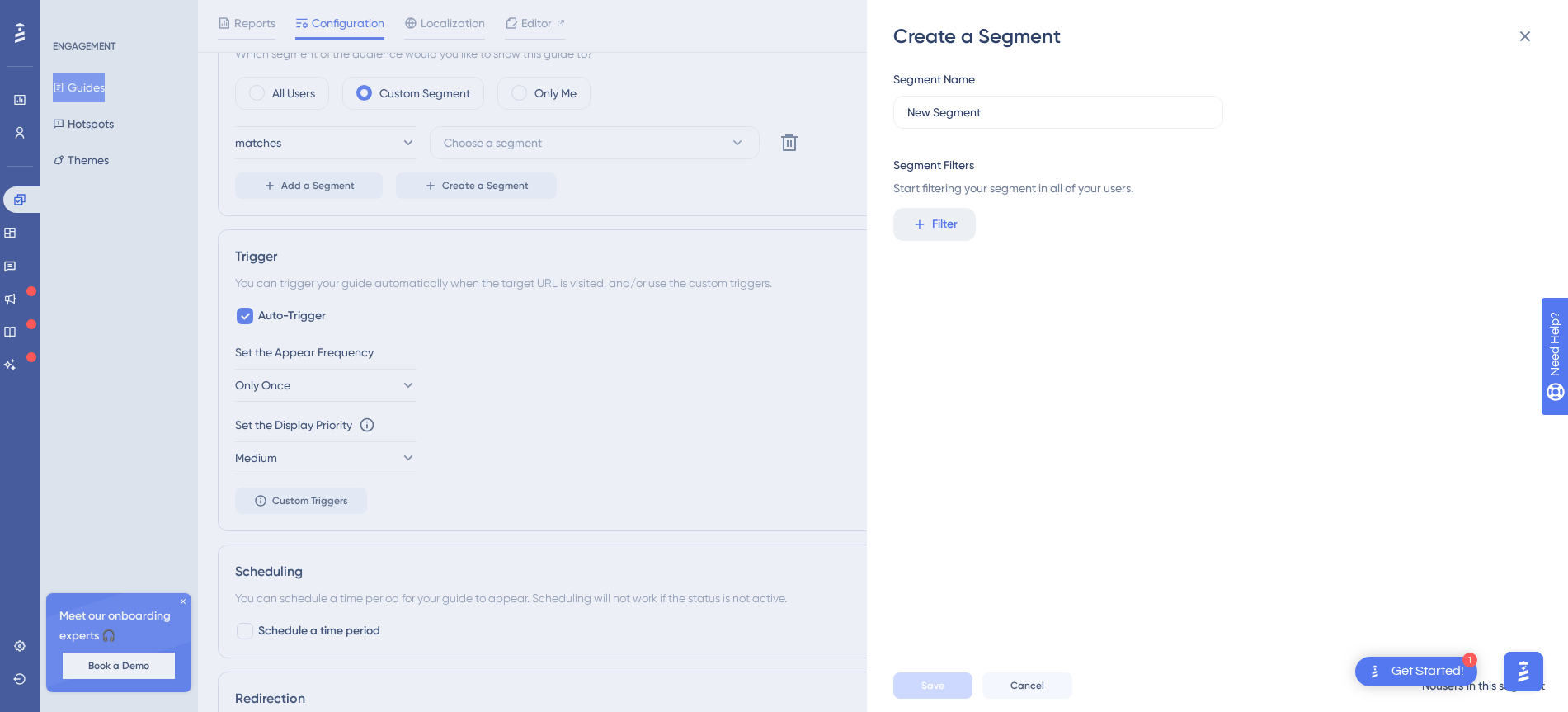
scroll to position [0, 0]
click at [771, 219] on div "Create a Segment Segment Name New Segment Segment Filters Start filtering your …" at bounding box center [784, 356] width 1568 height 712
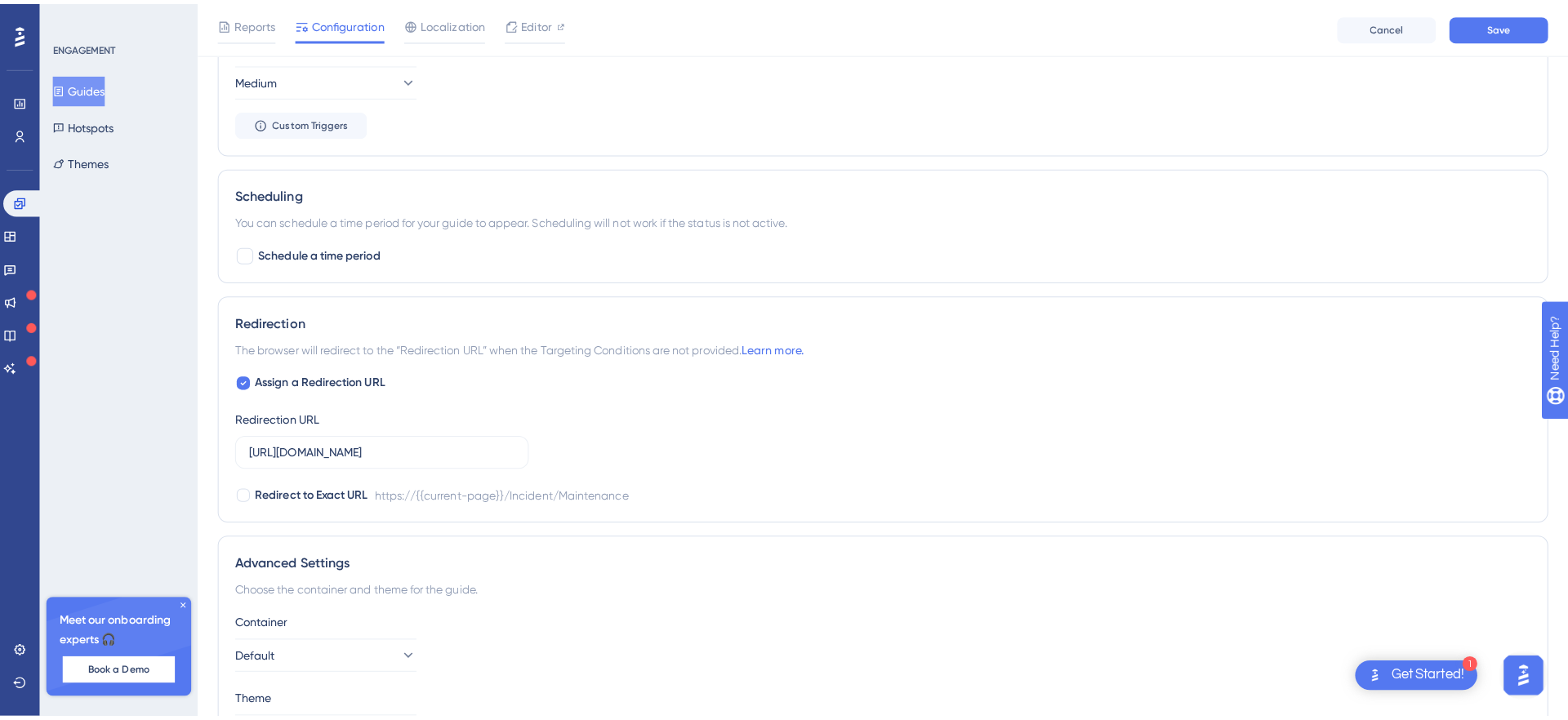
scroll to position [1153, 0]
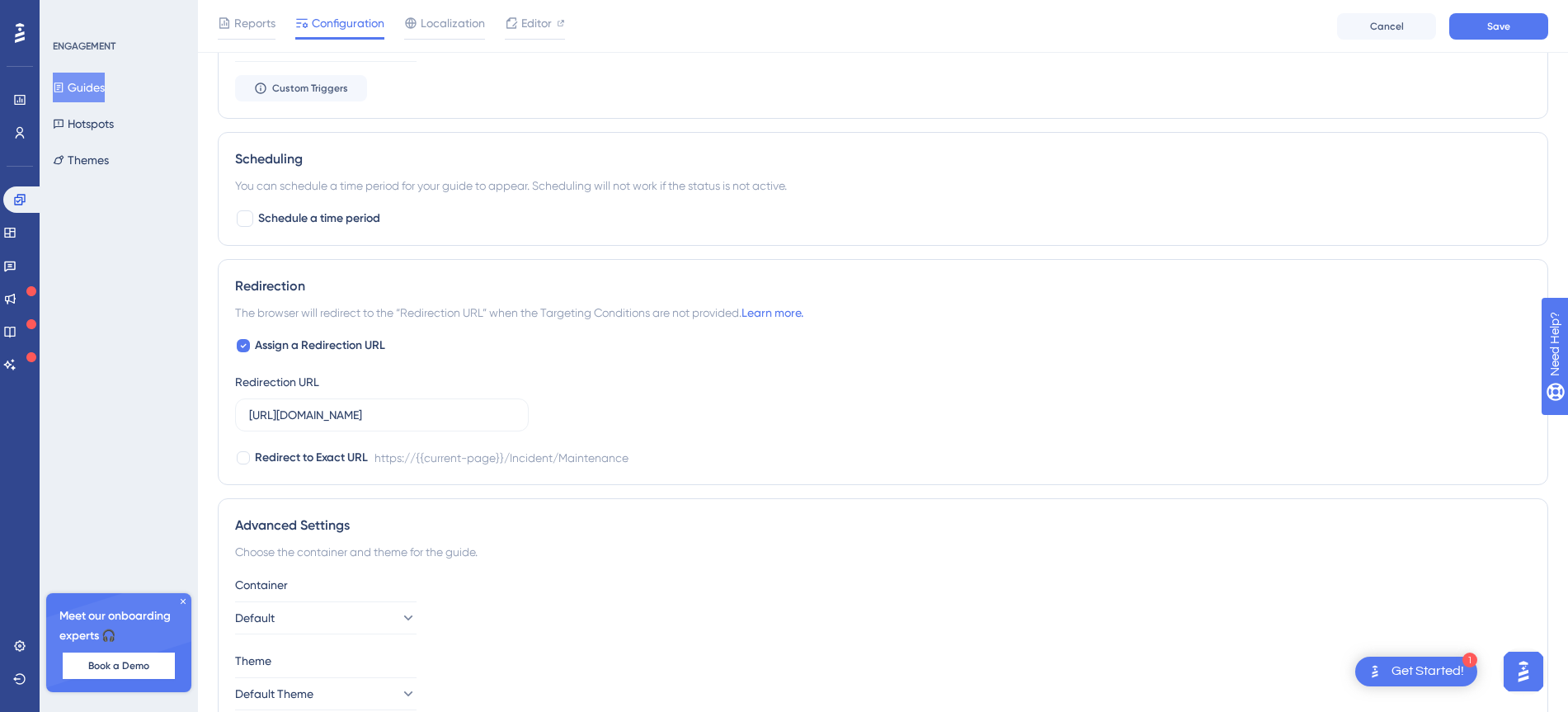
click at [105, 140] on div "Guides Hotspots Themes" at bounding box center [120, 123] width 134 height 102
click at [106, 125] on button "Hotspots" at bounding box center [83, 123] width 61 height 30
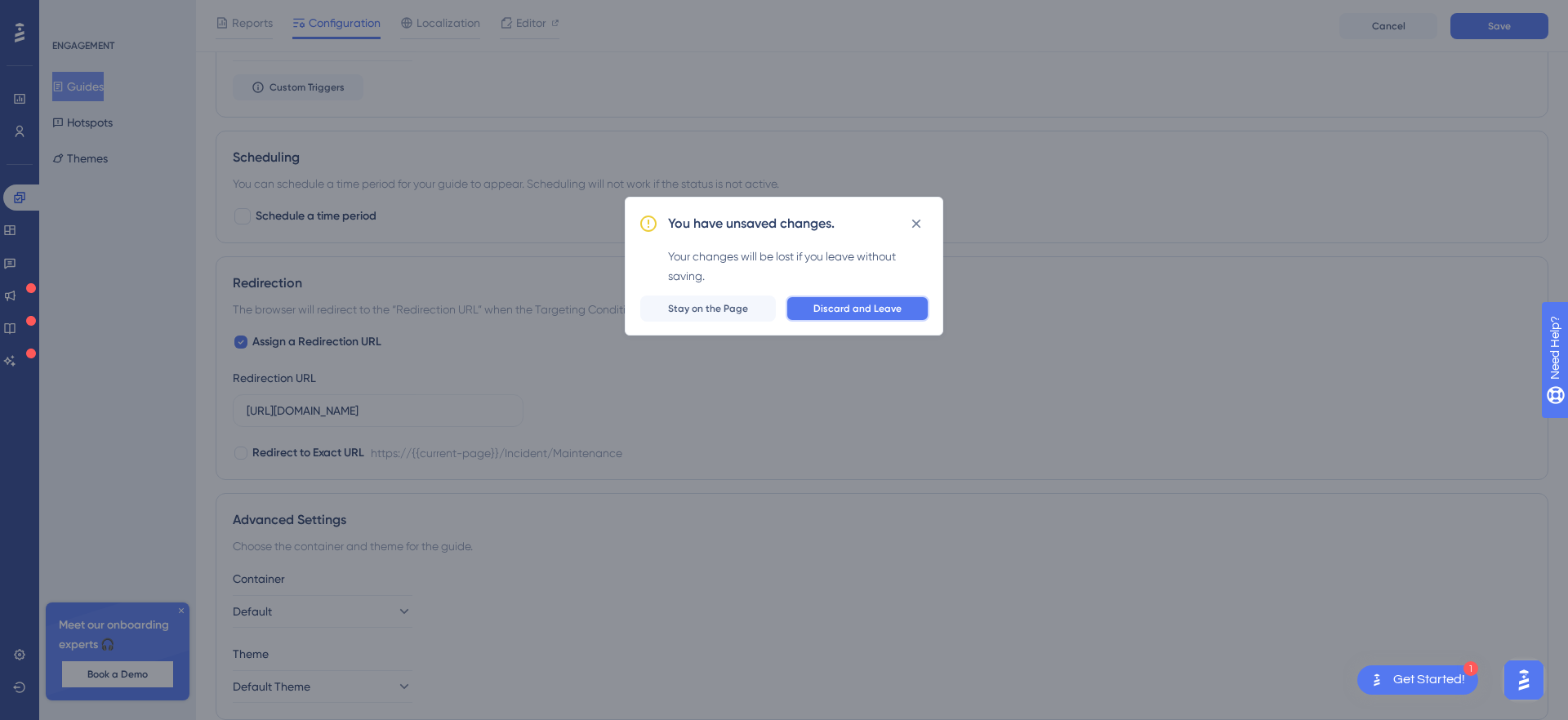
click at [830, 304] on span "Discard and Leave" at bounding box center [857, 309] width 88 height 13
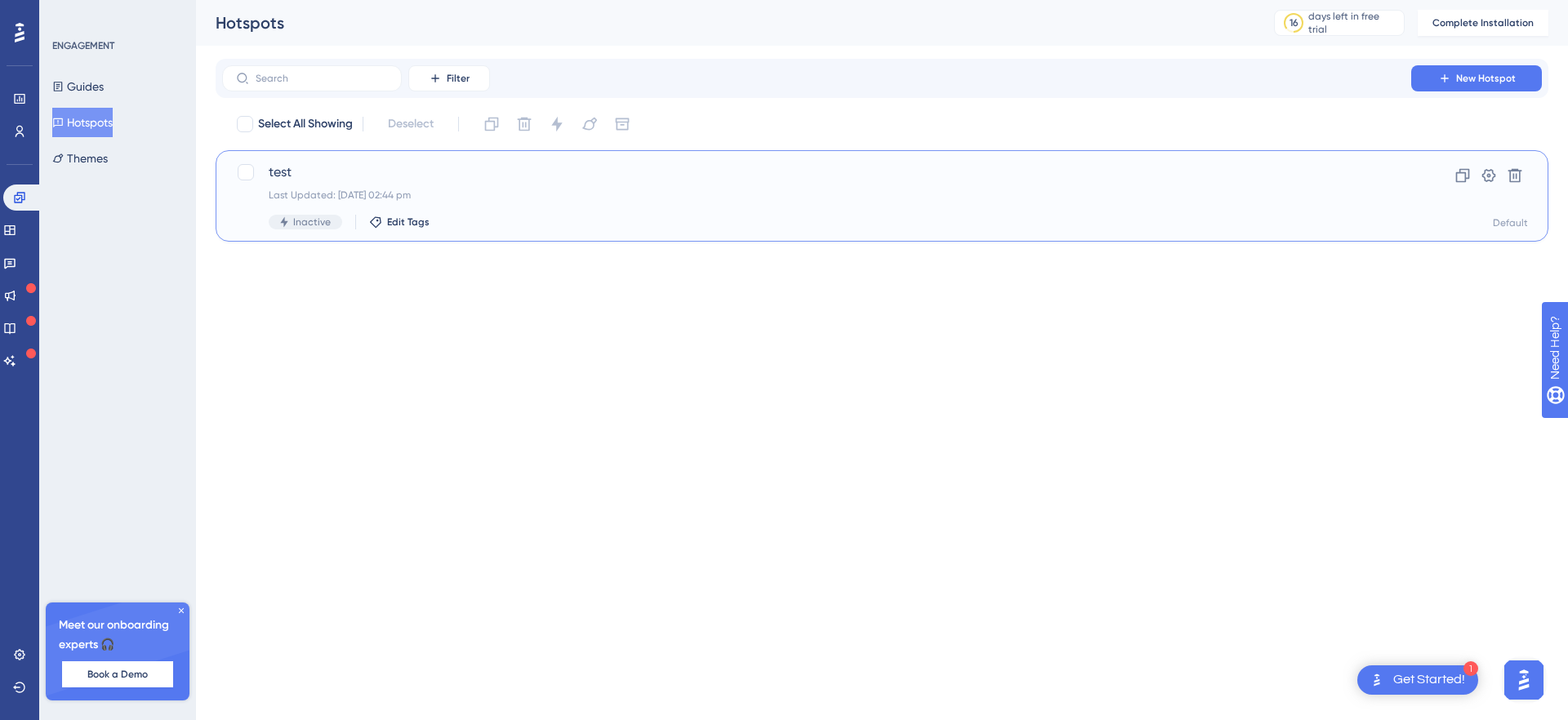
click at [331, 166] on span "test" at bounding box center [816, 171] width 1096 height 20
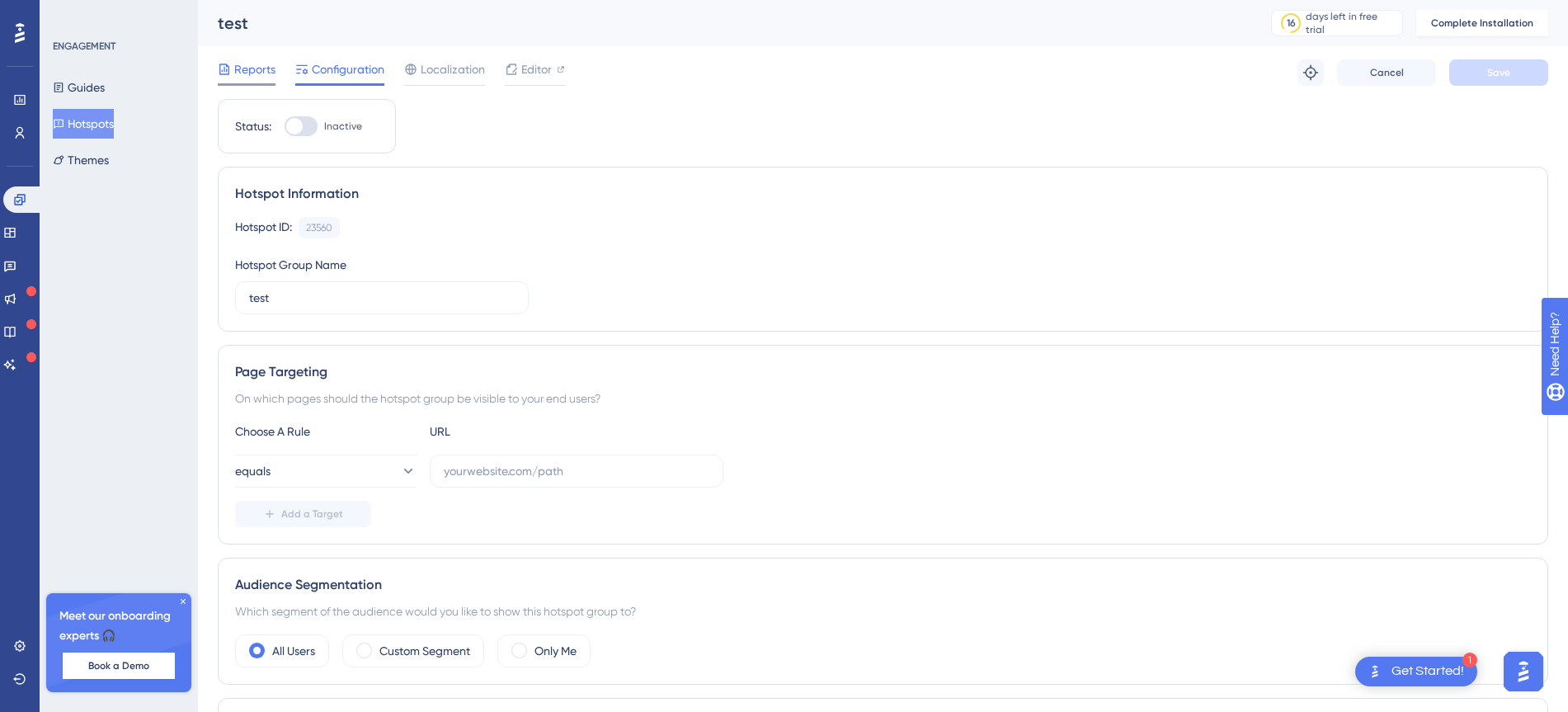
click at [241, 60] on span "Reports" at bounding box center [255, 69] width 41 height 20
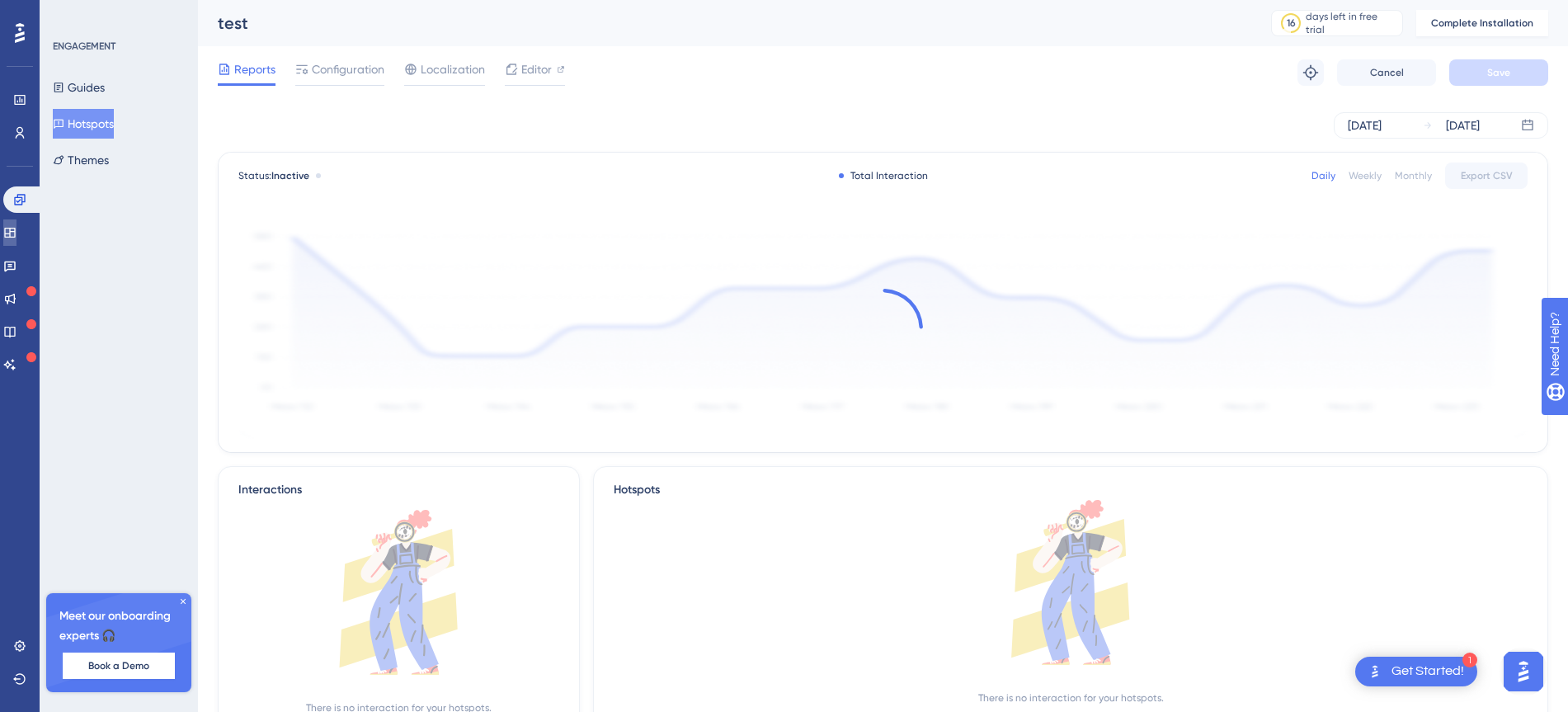
click at [16, 221] on link at bounding box center [10, 233] width 13 height 27
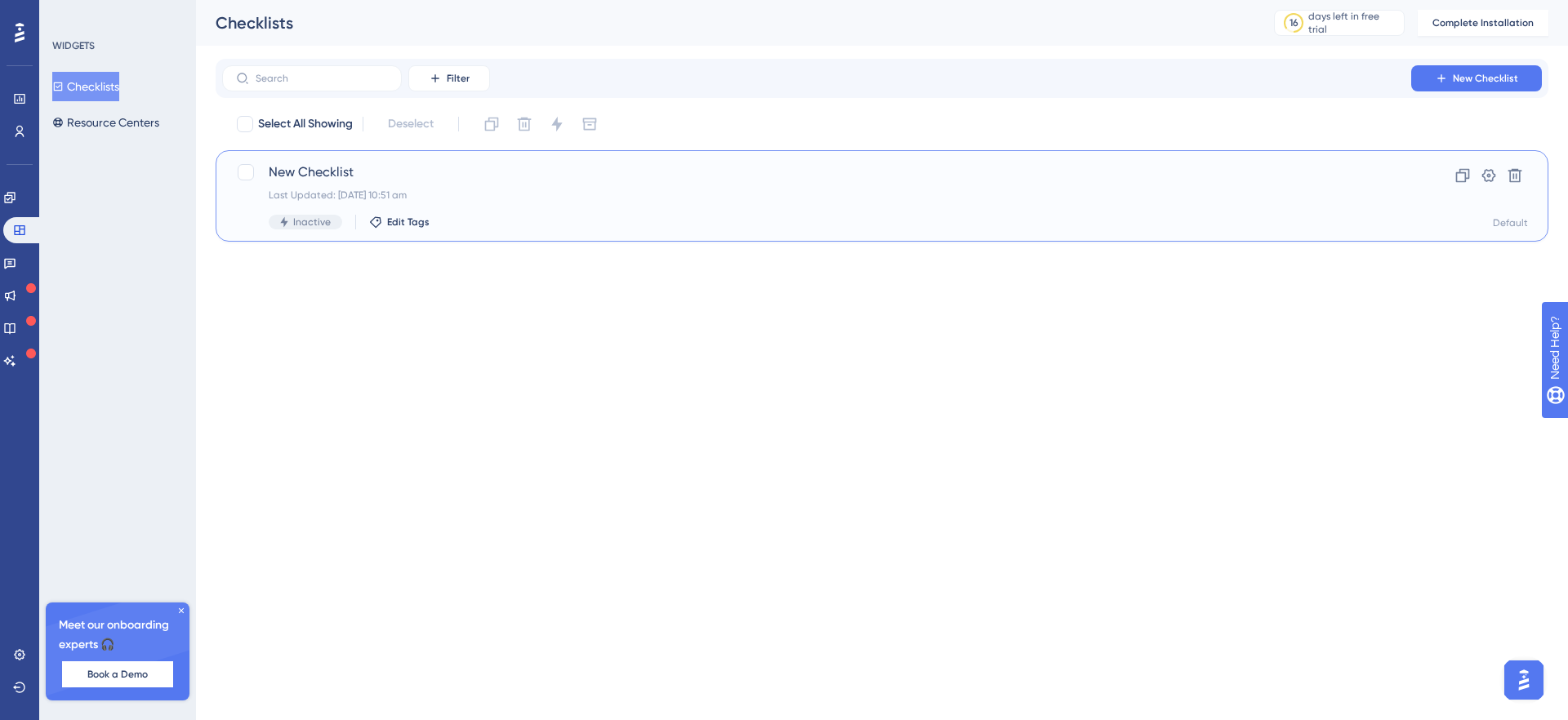
click at [343, 184] on div "New Checklist Last Updated: [DATE] 10:51 am Inactive Edit Tags" at bounding box center [816, 195] width 1096 height 67
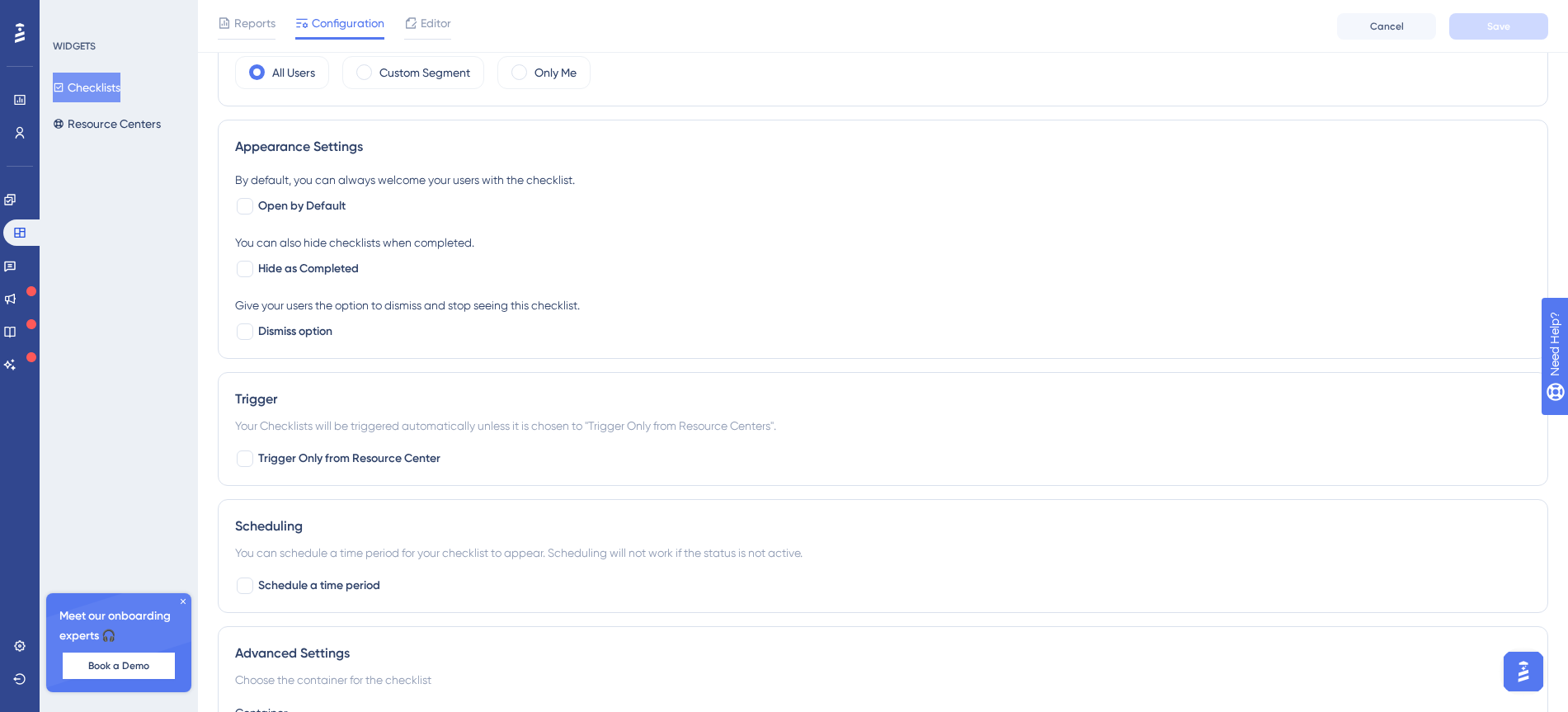
scroll to position [618, 0]
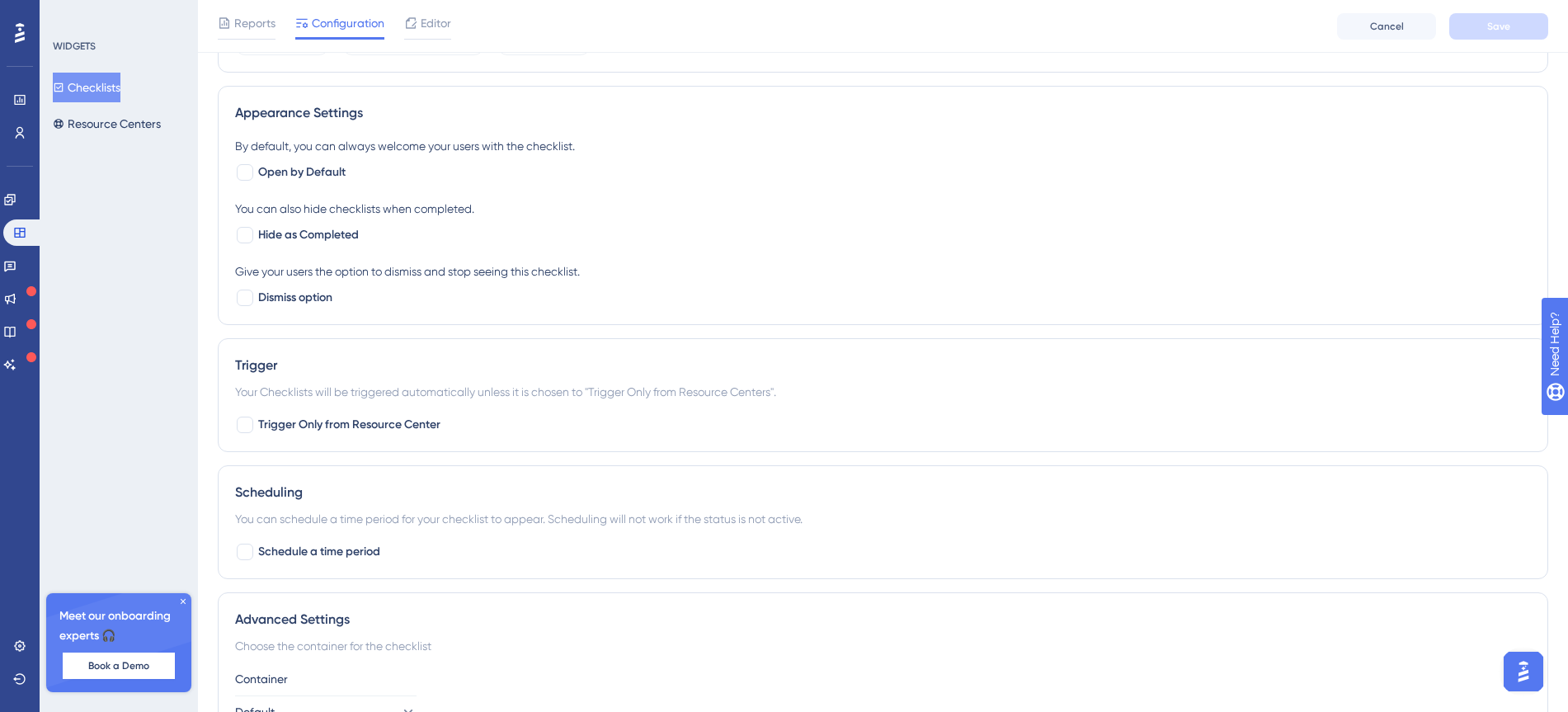
click at [177, 597] on div "Meet our onboarding experts 🎧 Book a Demo" at bounding box center [119, 641] width 146 height 99
click at [184, 599] on icon at bounding box center [183, 601] width 5 height 5
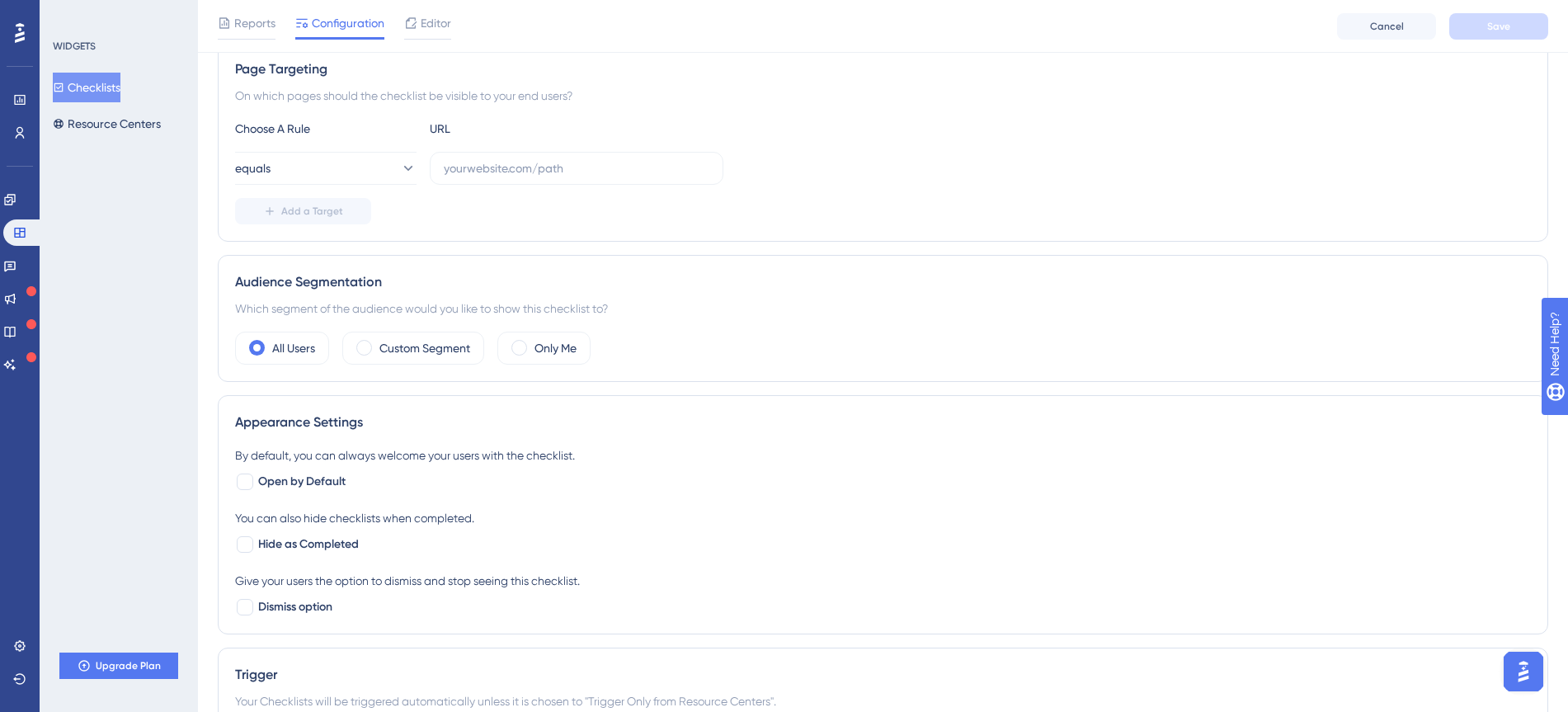
scroll to position [0, 0]
